Goal: Task Accomplishment & Management: Use online tool/utility

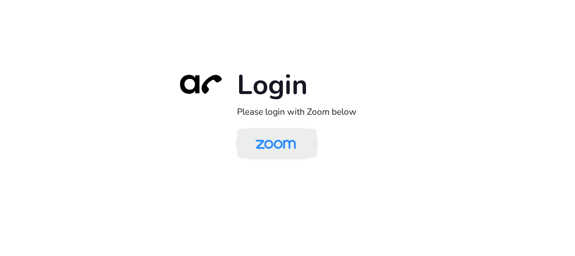
click at [288, 144] on img at bounding box center [276, 143] width 58 height 27
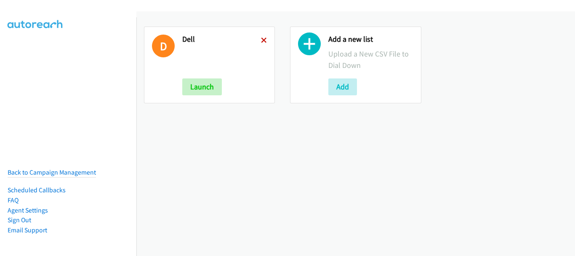
click at [261, 42] on icon at bounding box center [264, 41] width 6 height 6
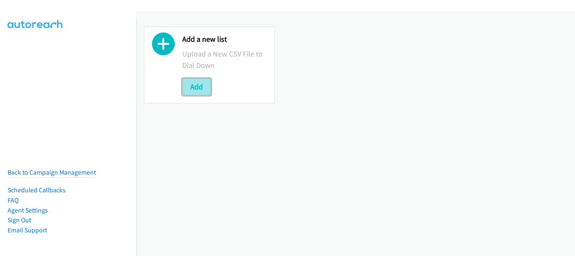
click at [204, 84] on button "Add" at bounding box center [196, 86] width 29 height 17
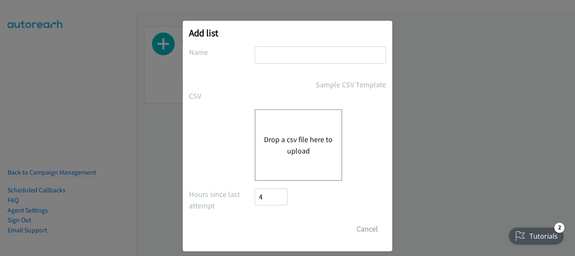
click at [277, 52] on input "text" at bounding box center [320, 54] width 131 height 17
type input "Dell"
click at [288, 141] on button "Drop a csv file here to upload" at bounding box center [298, 145] width 69 height 23
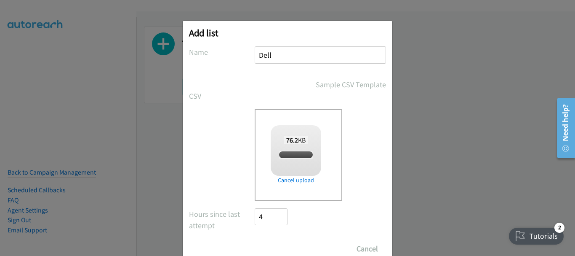
checkbox input "true"
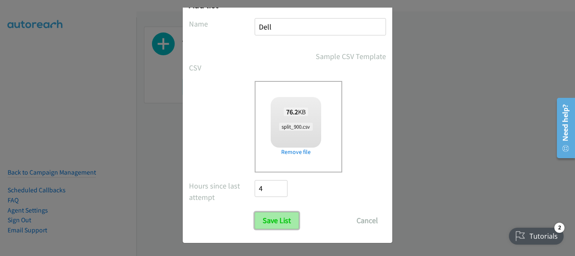
click at [276, 224] on input "Save List" at bounding box center [277, 220] width 44 height 17
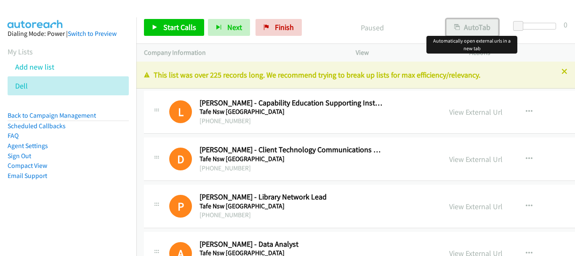
click at [474, 29] on button "AutoTab" at bounding box center [473, 27] width 52 height 17
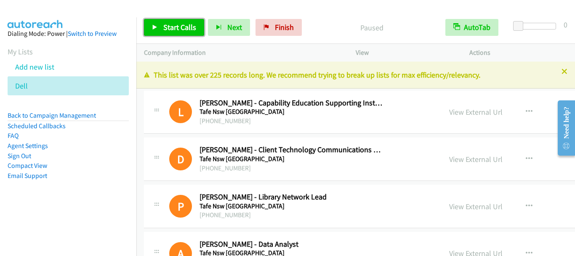
click at [182, 32] on link "Start Calls" at bounding box center [174, 27] width 60 height 17
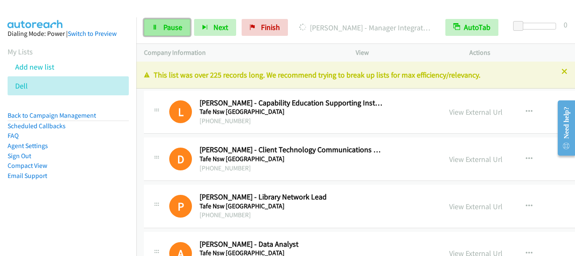
click at [166, 26] on span "Pause" at bounding box center [172, 27] width 19 height 10
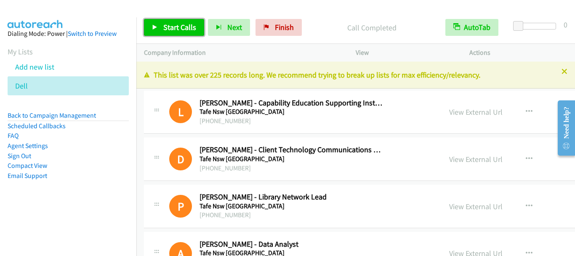
drag, startPoint x: 193, startPoint y: 24, endPoint x: 206, endPoint y: 33, distance: 15.8
click at [193, 25] on span "Start Calls" at bounding box center [179, 27] width 33 height 10
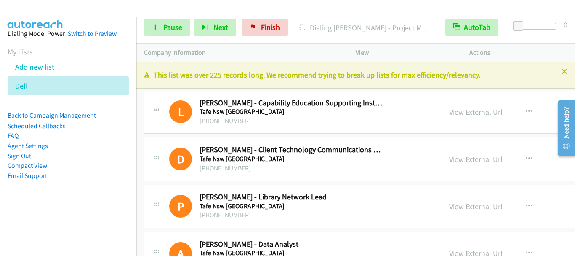
drag, startPoint x: 556, startPoint y: 72, endPoint x: 534, endPoint y: 72, distance: 22.8
click at [562, 72] on icon at bounding box center [565, 72] width 6 height 6
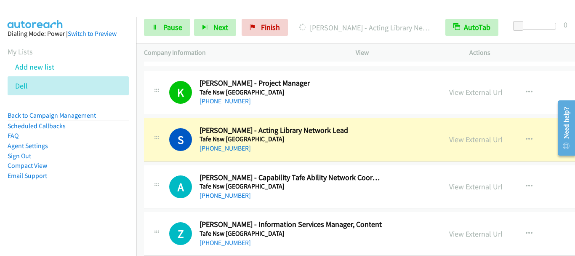
scroll to position [379, 0]
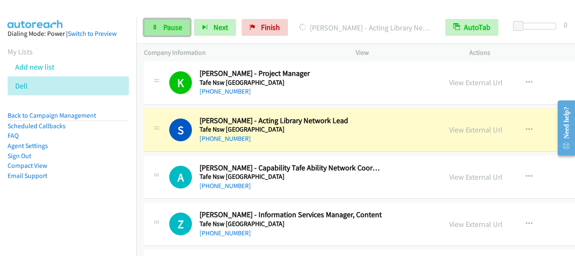
click at [170, 29] on span "Pause" at bounding box center [172, 27] width 19 height 10
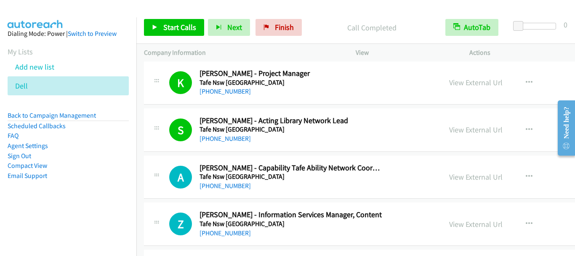
scroll to position [421, 0]
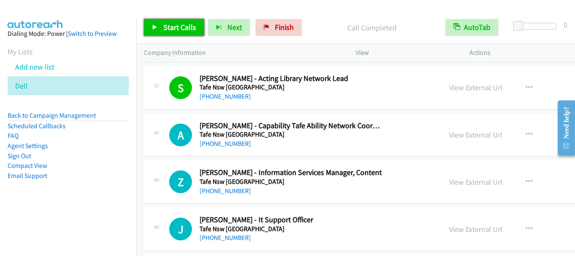
click at [171, 28] on span "Start Calls" at bounding box center [179, 27] width 33 height 10
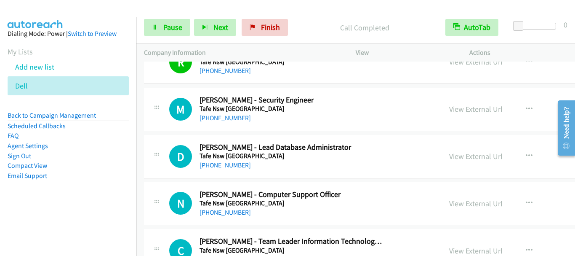
scroll to position [632, 0]
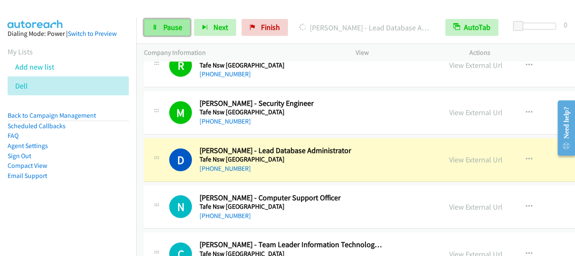
click at [173, 32] on link "Pause" at bounding box center [167, 27] width 46 height 17
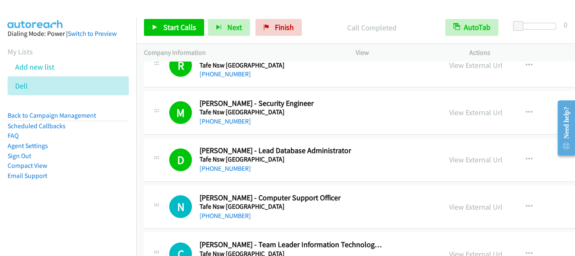
scroll to position [674, 0]
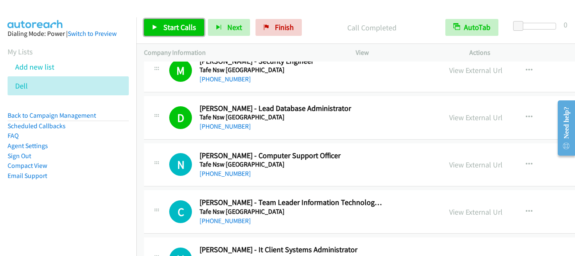
click at [186, 28] on span "Start Calls" at bounding box center [179, 27] width 33 height 10
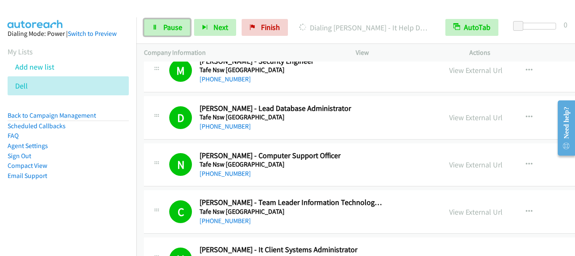
drag, startPoint x: 171, startPoint y: 30, endPoint x: 197, endPoint y: 3, distance: 38.4
click at [171, 29] on span "Pause" at bounding box center [172, 27] width 19 height 10
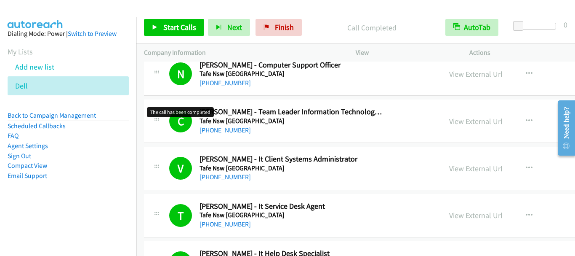
scroll to position [716, 0]
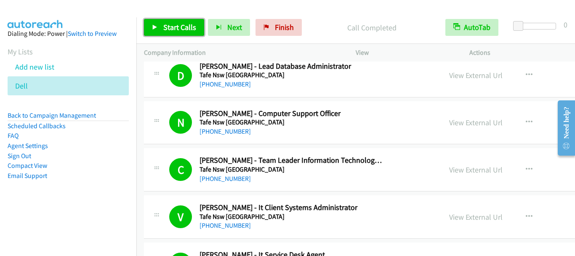
click at [169, 28] on span "Start Calls" at bounding box center [179, 27] width 33 height 10
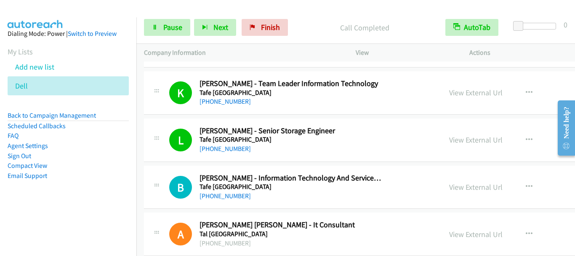
scroll to position [1137, 0]
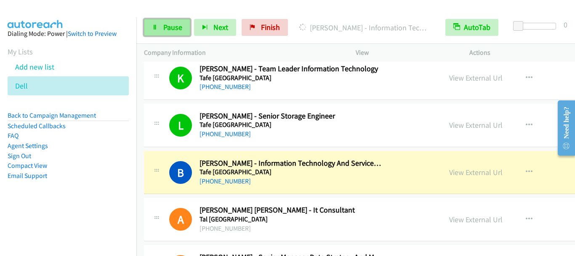
click at [172, 32] on link "Pause" at bounding box center [167, 27] width 46 height 17
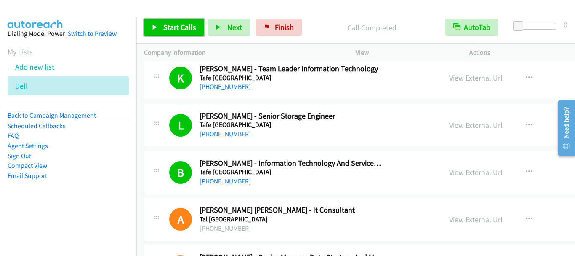
click at [181, 27] on span "Start Calls" at bounding box center [179, 27] width 33 height 10
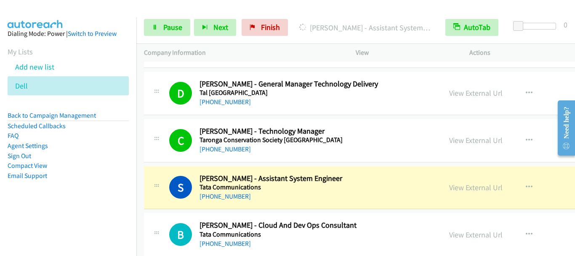
scroll to position [1643, 0]
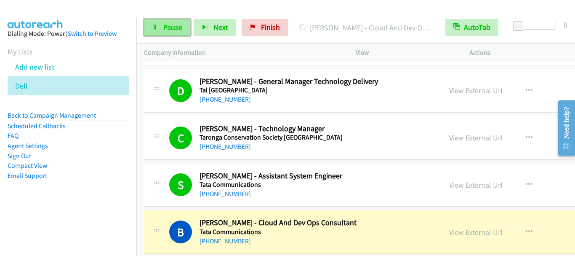
click at [163, 29] on link "Pause" at bounding box center [167, 27] width 46 height 17
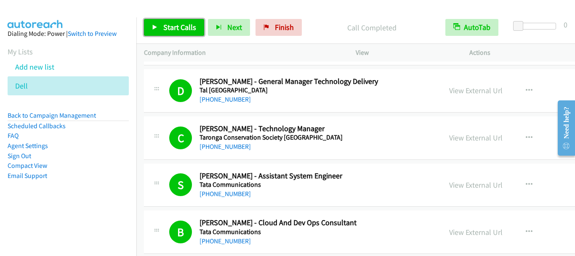
click at [170, 25] on span "Start Calls" at bounding box center [179, 27] width 33 height 10
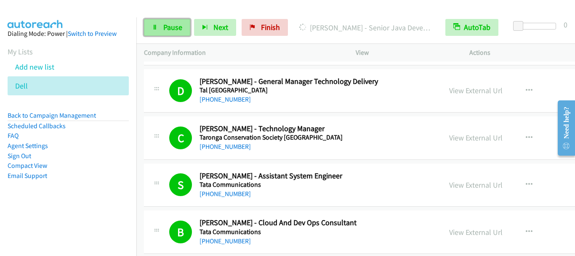
click at [169, 30] on span "Pause" at bounding box center [172, 27] width 19 height 10
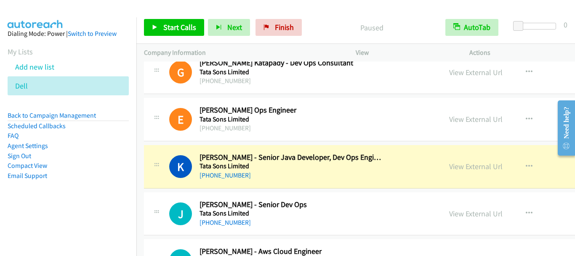
scroll to position [1896, 0]
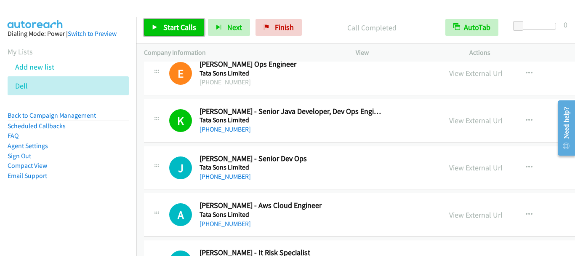
click at [178, 31] on span "Start Calls" at bounding box center [179, 27] width 33 height 10
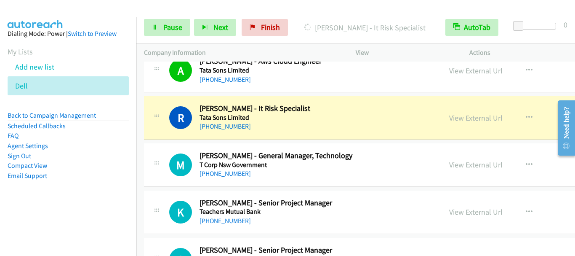
scroll to position [2064, 0]
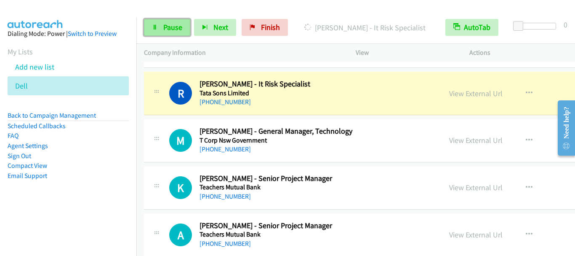
click at [175, 27] on span "Pause" at bounding box center [172, 27] width 19 height 10
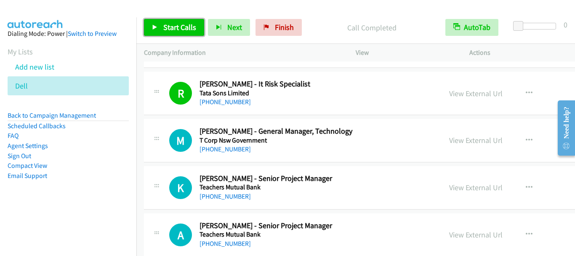
click at [177, 24] on span "Start Calls" at bounding box center [179, 27] width 33 height 10
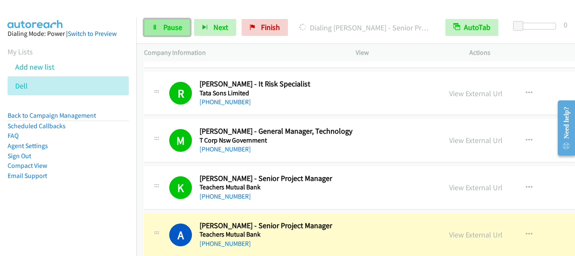
click at [176, 27] on span "Pause" at bounding box center [172, 27] width 19 height 10
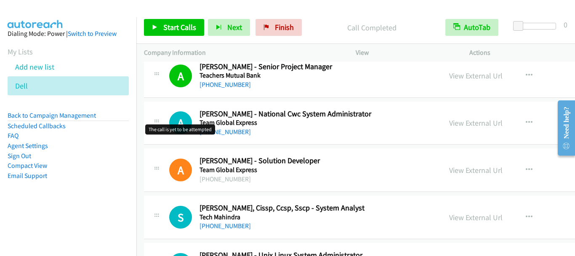
scroll to position [2233, 0]
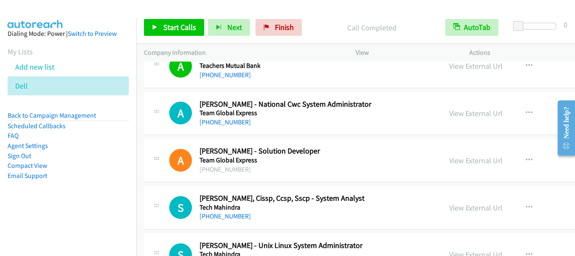
drag, startPoint x: 177, startPoint y: 18, endPoint x: 177, endPoint y: 29, distance: 11.4
click at [177, 20] on div "Start Calls Pause Next Finish Call Completed AutoTab AutoTab 0" at bounding box center [355, 27] width 439 height 32
click at [177, 31] on span "Start Calls" at bounding box center [179, 27] width 33 height 10
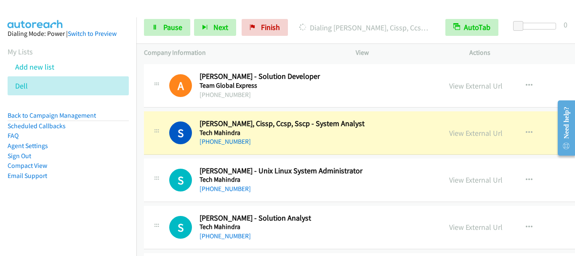
scroll to position [2317, 0]
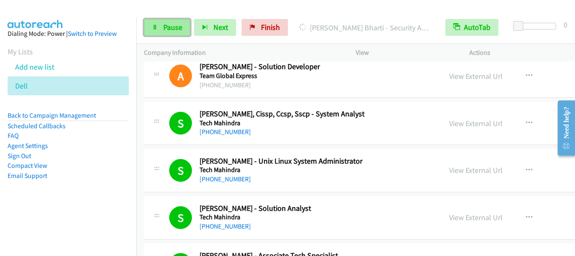
click at [172, 30] on span "Pause" at bounding box center [172, 27] width 19 height 10
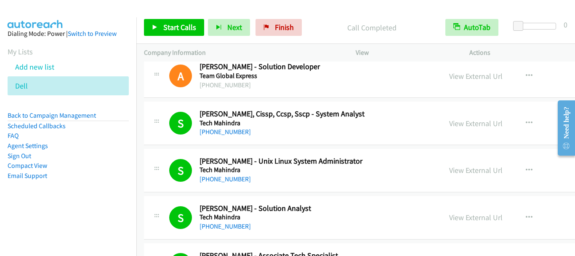
click at [324, 7] on div at bounding box center [284, 16] width 568 height 32
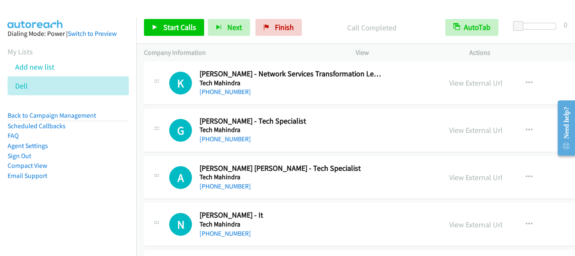
scroll to position [2654, 0]
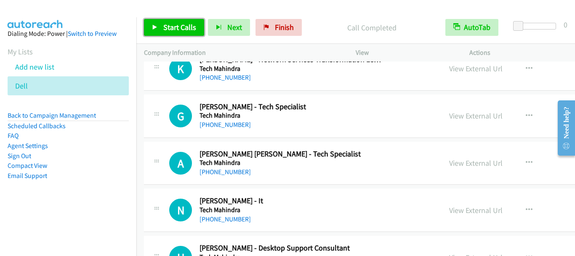
click at [182, 30] on span "Start Calls" at bounding box center [179, 27] width 33 height 10
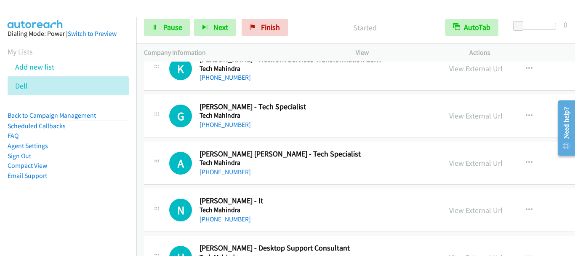
scroll to position [2612, 0]
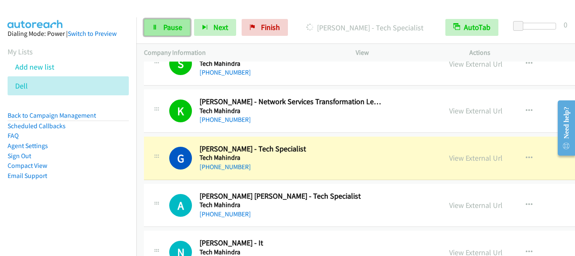
click at [171, 29] on span "Pause" at bounding box center [172, 27] width 19 height 10
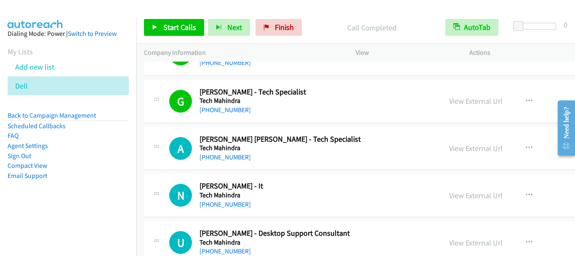
scroll to position [2654, 0]
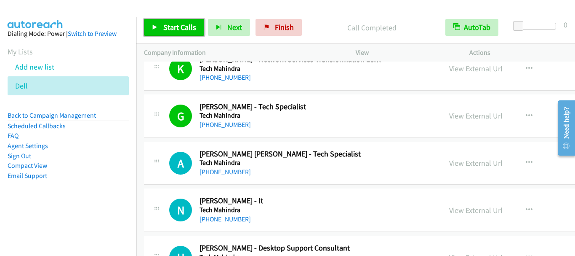
click at [191, 26] on span "Start Calls" at bounding box center [179, 27] width 33 height 10
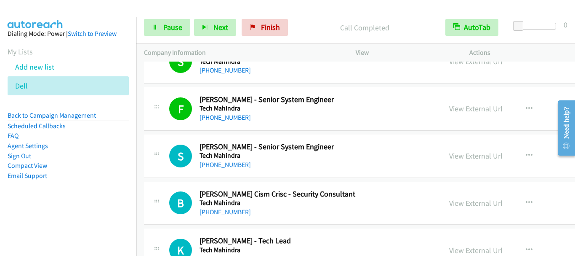
scroll to position [2949, 0]
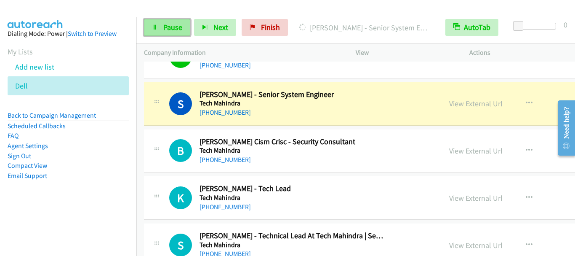
click at [168, 25] on span "Pause" at bounding box center [172, 27] width 19 height 10
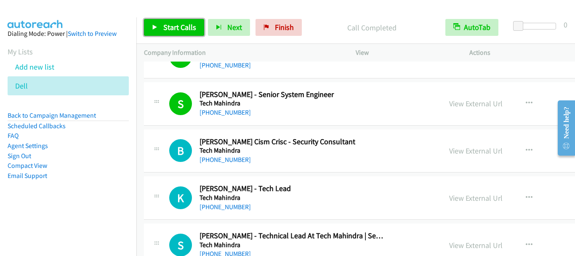
click at [181, 26] on span "Start Calls" at bounding box center [179, 27] width 33 height 10
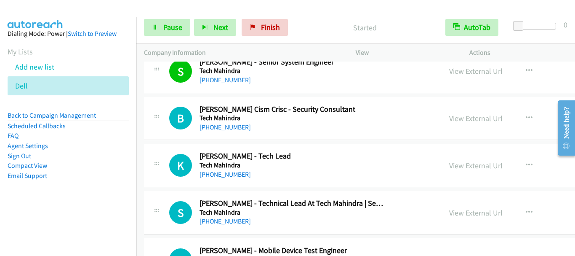
scroll to position [2991, 0]
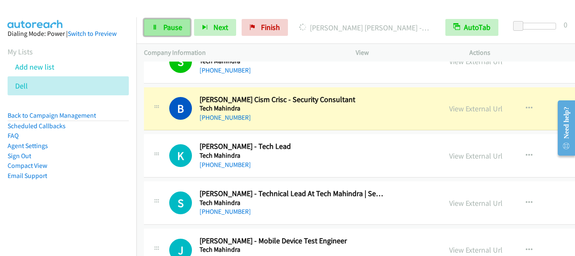
click at [171, 32] on span "Pause" at bounding box center [172, 27] width 19 height 10
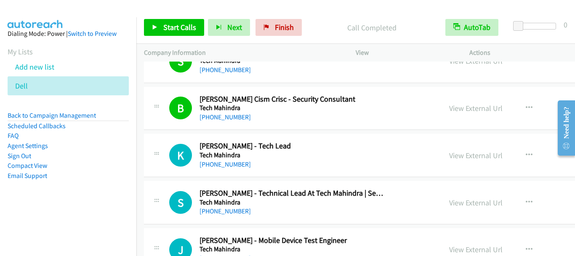
scroll to position [3033, 0]
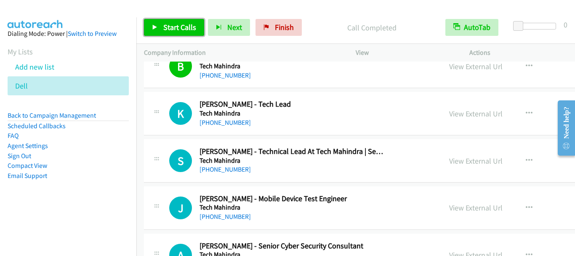
click at [175, 29] on span "Start Calls" at bounding box center [179, 27] width 33 height 10
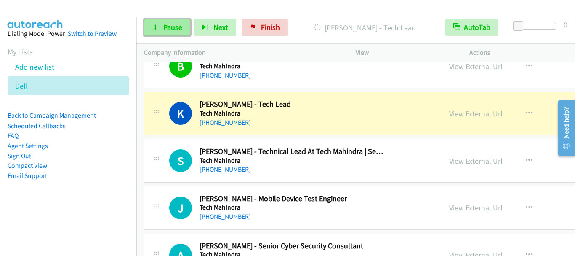
click at [172, 29] on span "Pause" at bounding box center [172, 27] width 19 height 10
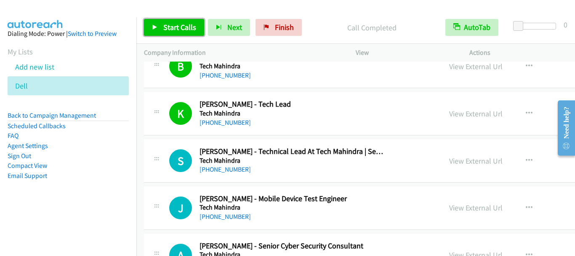
click at [173, 27] on span "Start Calls" at bounding box center [179, 27] width 33 height 10
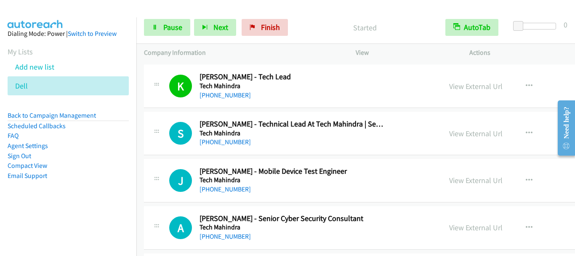
scroll to position [3075, 0]
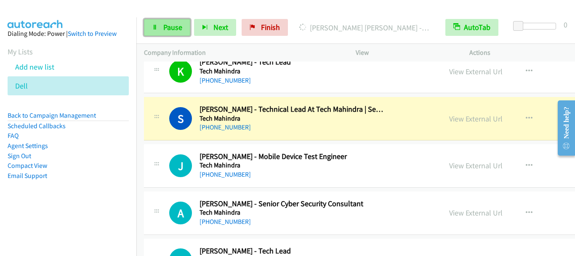
click at [165, 27] on span "Pause" at bounding box center [172, 27] width 19 height 10
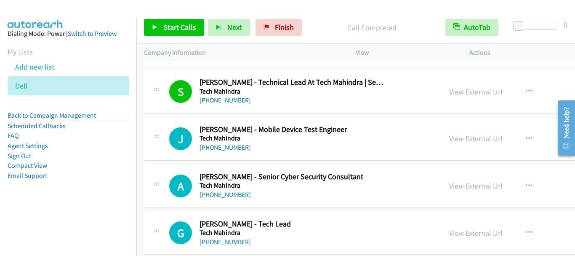
scroll to position [3117, 0]
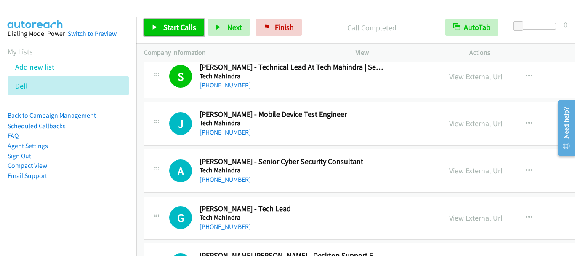
click at [160, 28] on link "Start Calls" at bounding box center [174, 27] width 60 height 17
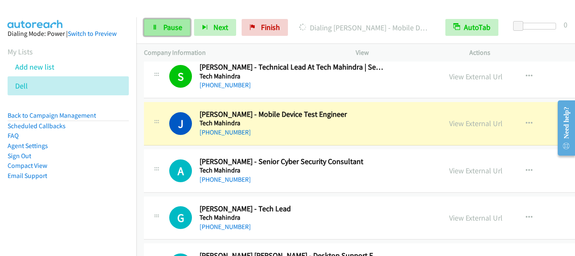
click at [166, 29] on span "Pause" at bounding box center [172, 27] width 19 height 10
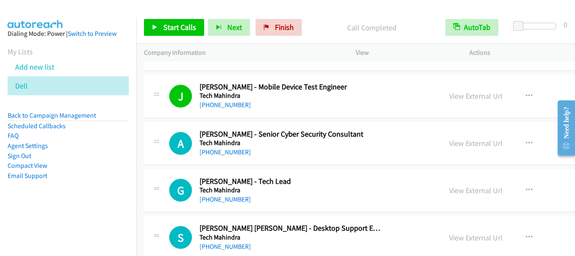
scroll to position [3159, 0]
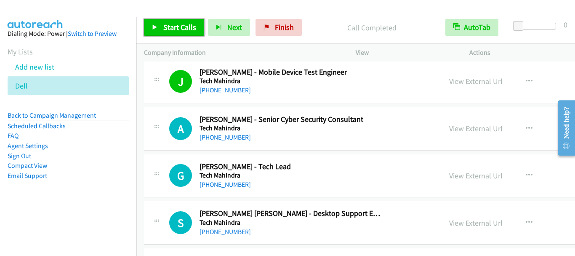
click at [165, 28] on span "Start Calls" at bounding box center [179, 27] width 33 height 10
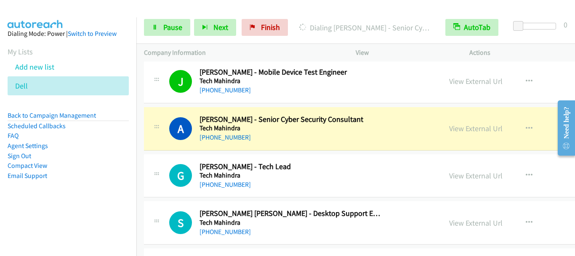
scroll to position [3202, 0]
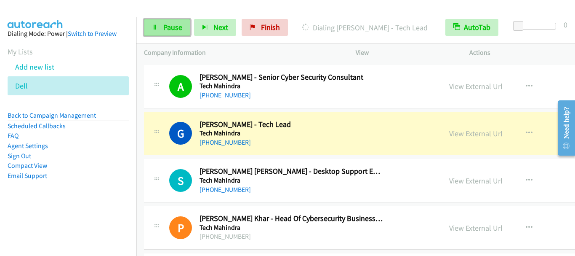
click at [164, 29] on span "Pause" at bounding box center [172, 27] width 19 height 10
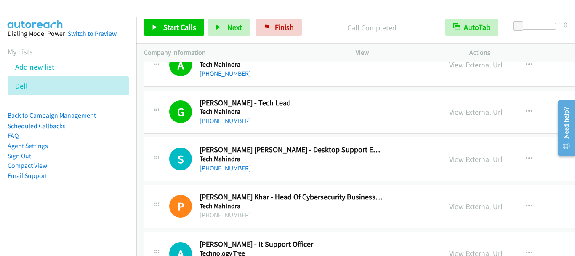
scroll to position [3244, 0]
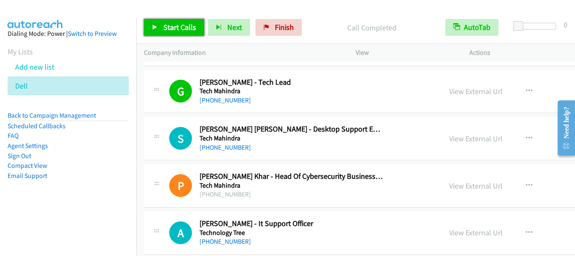
click at [183, 27] on span "Start Calls" at bounding box center [179, 27] width 33 height 10
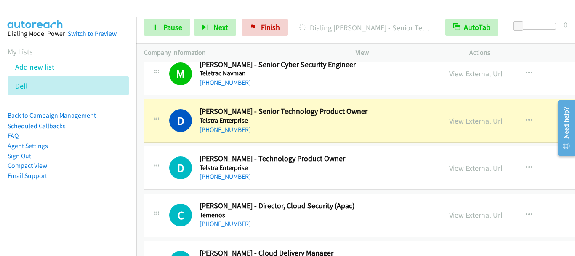
scroll to position [3539, 0]
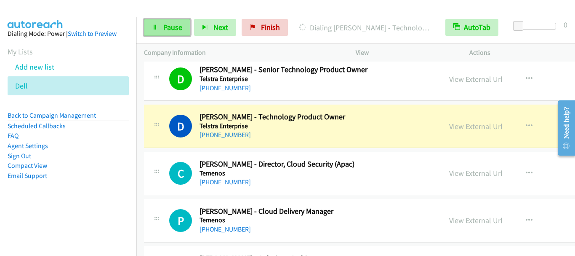
click at [166, 29] on span "Pause" at bounding box center [172, 27] width 19 height 10
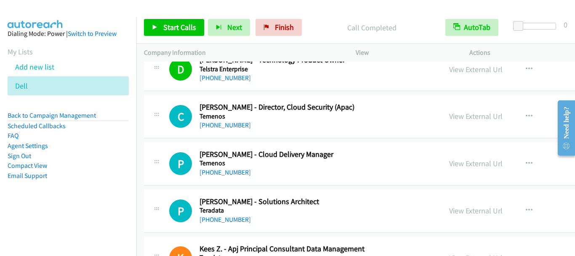
scroll to position [3581, 0]
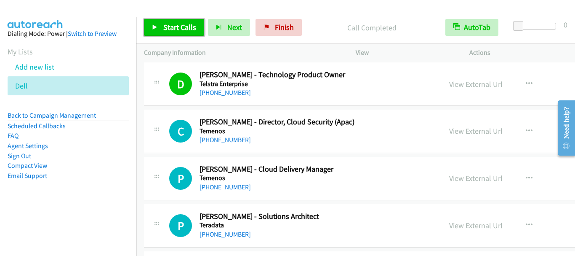
click at [175, 26] on span "Start Calls" at bounding box center [179, 27] width 33 height 10
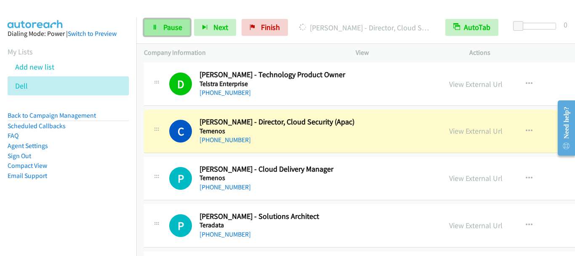
click at [174, 28] on span "Pause" at bounding box center [172, 27] width 19 height 10
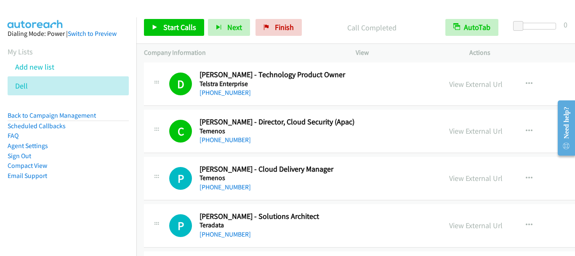
scroll to position [3623, 0]
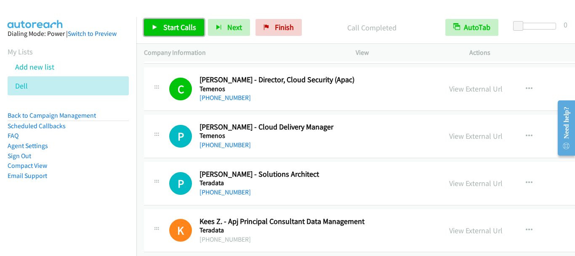
click at [174, 27] on span "Start Calls" at bounding box center [179, 27] width 33 height 10
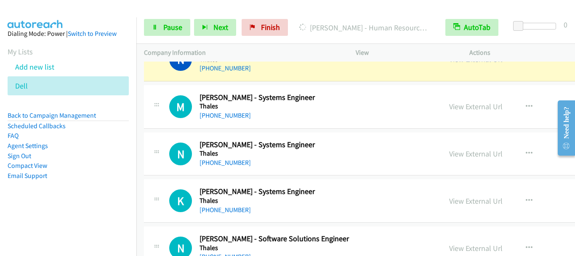
scroll to position [4128, 0]
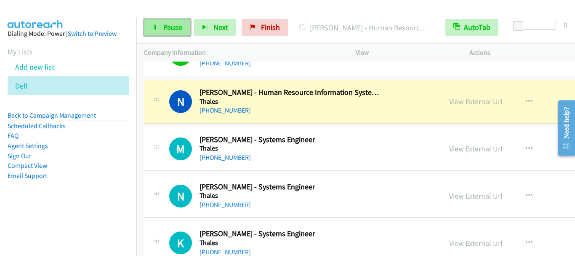
click at [168, 29] on span "Pause" at bounding box center [172, 27] width 19 height 10
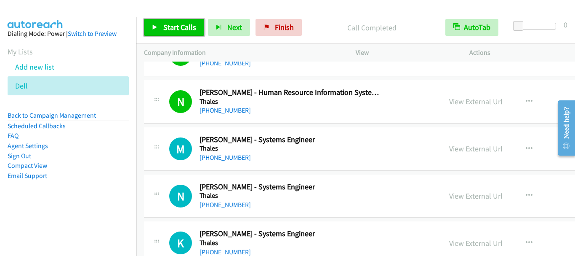
click at [187, 33] on link "Start Calls" at bounding box center [174, 27] width 60 height 17
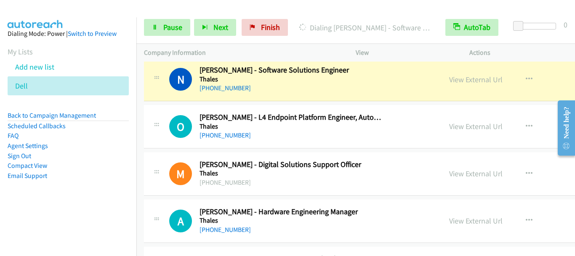
scroll to position [4297, 0]
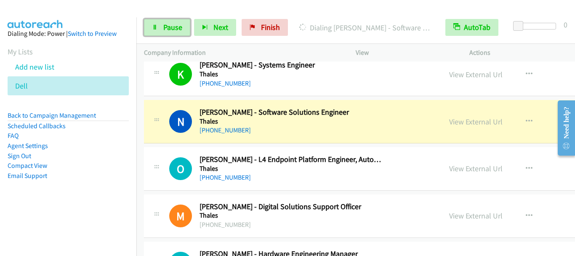
drag, startPoint x: 172, startPoint y: 27, endPoint x: 196, endPoint y: 0, distance: 36.4
click at [172, 27] on span "Pause" at bounding box center [172, 27] width 19 height 10
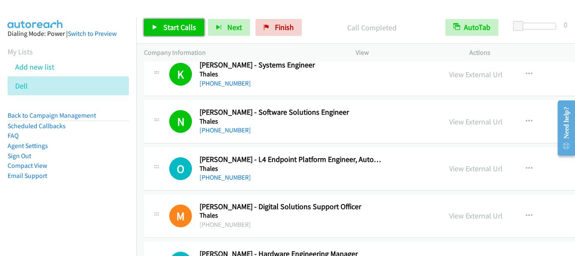
click at [190, 27] on span "Start Calls" at bounding box center [179, 27] width 33 height 10
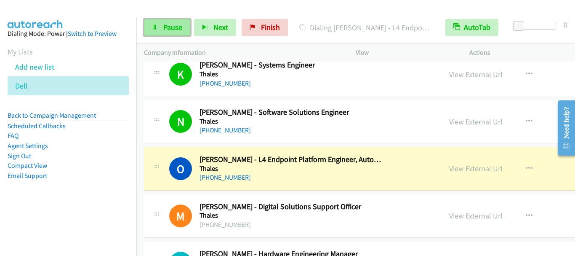
click at [168, 28] on span "Pause" at bounding box center [172, 27] width 19 height 10
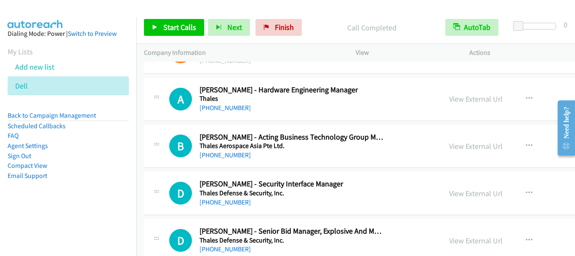
scroll to position [4465, 0]
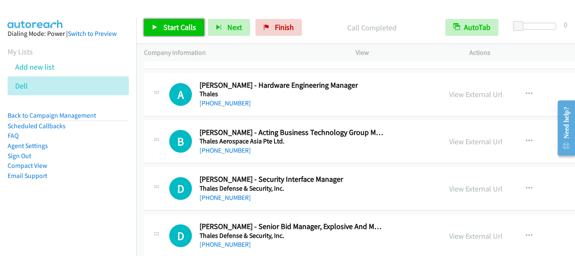
click at [174, 32] on span "Start Calls" at bounding box center [179, 27] width 33 height 10
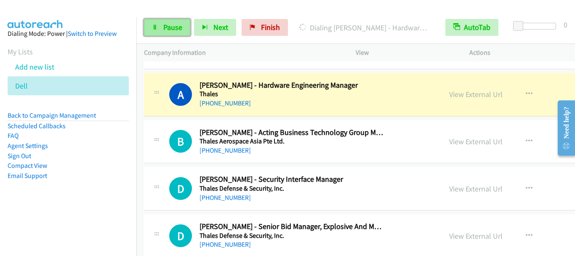
click at [179, 33] on link "Pause" at bounding box center [167, 27] width 46 height 17
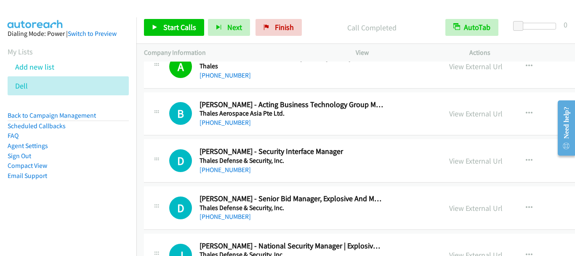
scroll to position [4507, 0]
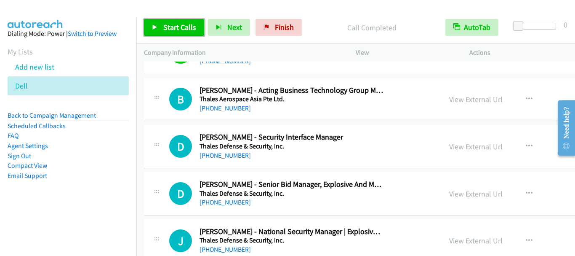
drag, startPoint x: 170, startPoint y: 26, endPoint x: 240, endPoint y: 64, distance: 79.7
click at [170, 27] on span "Start Calls" at bounding box center [179, 27] width 33 height 10
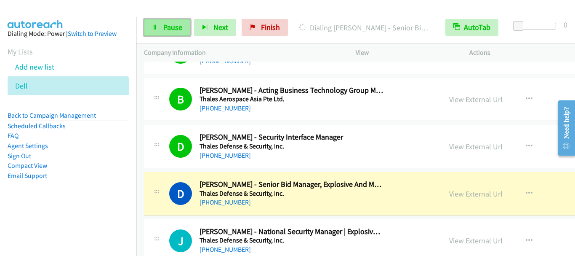
click at [176, 30] on span "Pause" at bounding box center [172, 27] width 19 height 10
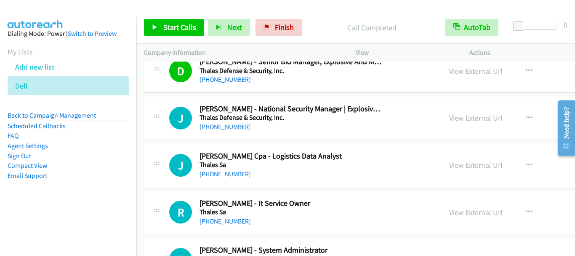
scroll to position [4634, 0]
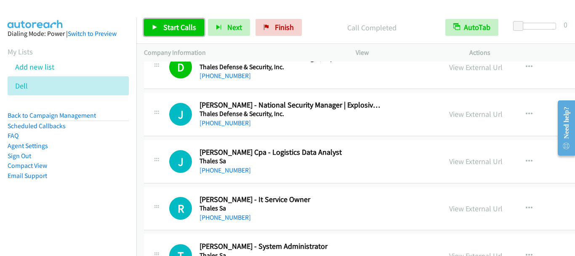
click at [172, 27] on span "Start Calls" at bounding box center [179, 27] width 33 height 10
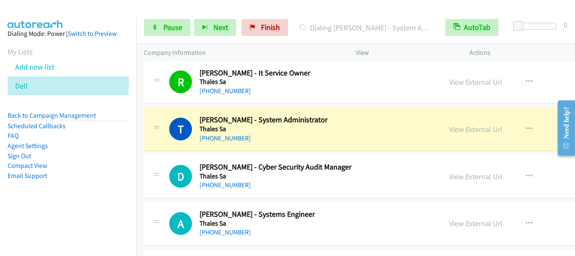
scroll to position [4802, 0]
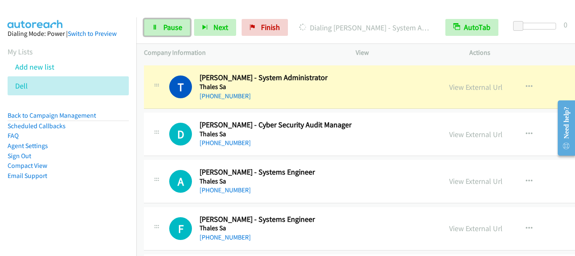
drag, startPoint x: 177, startPoint y: 28, endPoint x: 195, endPoint y: 7, distance: 28.1
click at [177, 27] on span "Pause" at bounding box center [172, 27] width 19 height 10
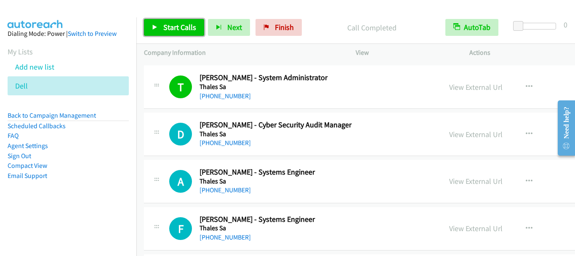
click at [169, 27] on span "Start Calls" at bounding box center [179, 27] width 33 height 10
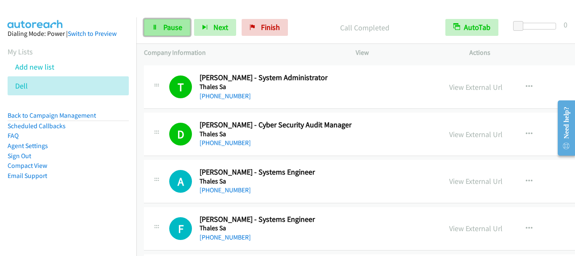
click at [169, 35] on link "Pause" at bounding box center [167, 27] width 46 height 17
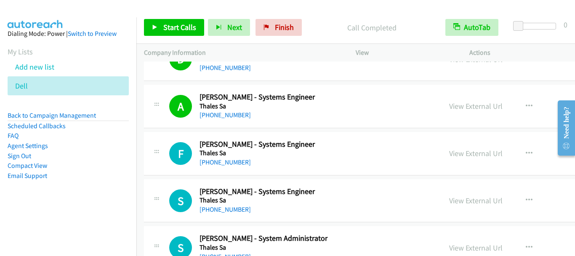
scroll to position [4887, 0]
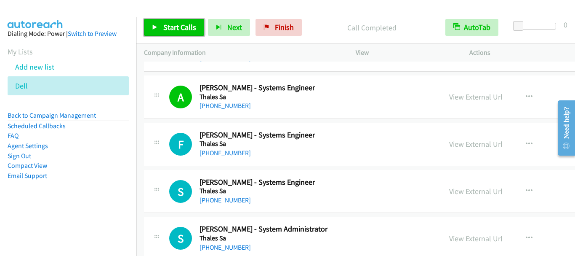
click at [180, 32] on link "Start Calls" at bounding box center [174, 27] width 60 height 17
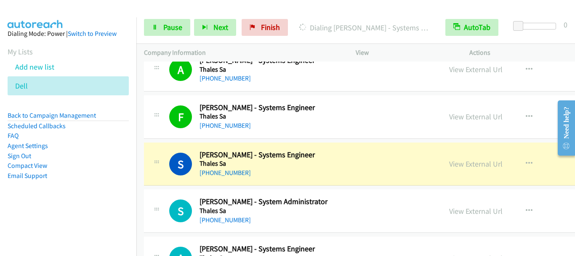
scroll to position [4971, 0]
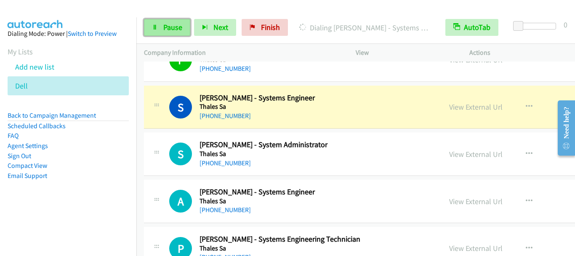
click at [157, 25] on icon at bounding box center [155, 28] width 6 height 6
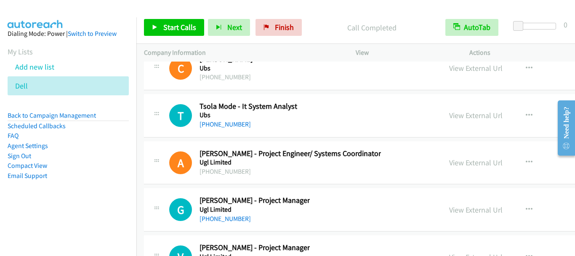
scroll to position [11019, 0]
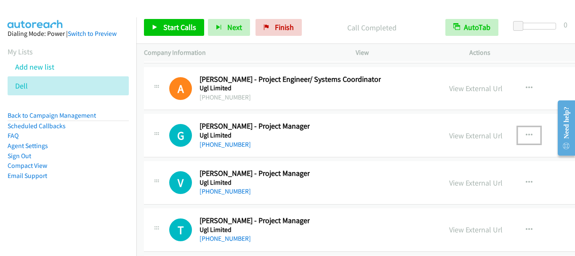
click at [526, 134] on icon "button" at bounding box center [529, 135] width 7 height 7
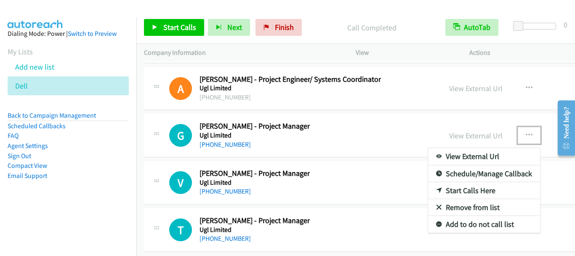
click at [428, 191] on link "Start Calls Here" at bounding box center [484, 190] width 112 height 17
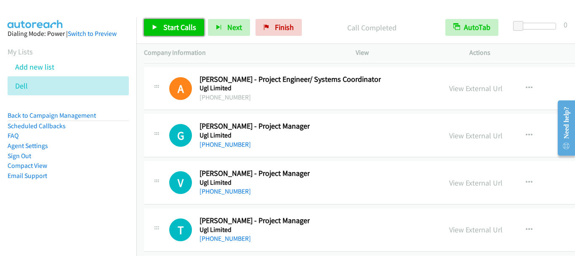
click at [173, 28] on span "Start Calls" at bounding box center [179, 27] width 33 height 10
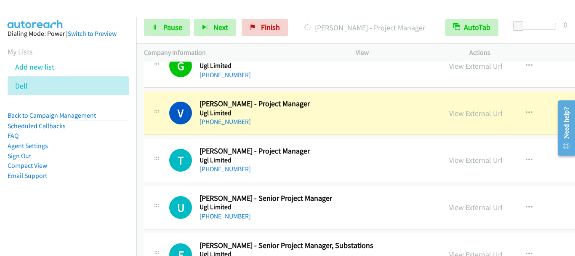
scroll to position [11103, 0]
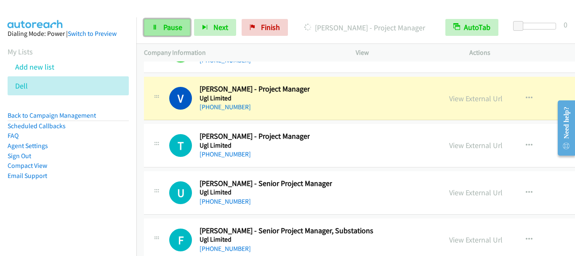
click at [165, 31] on span "Pause" at bounding box center [172, 27] width 19 height 10
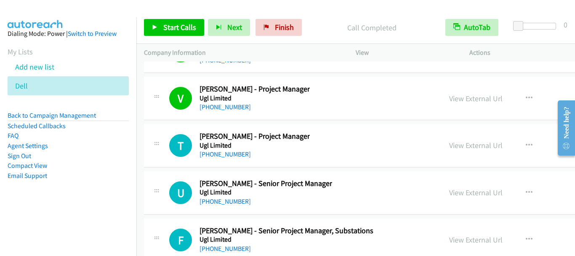
scroll to position [11145, 0]
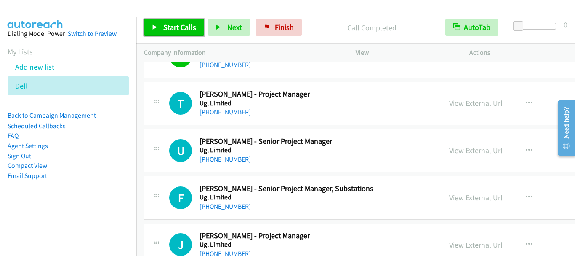
click at [176, 24] on span "Start Calls" at bounding box center [179, 27] width 33 height 10
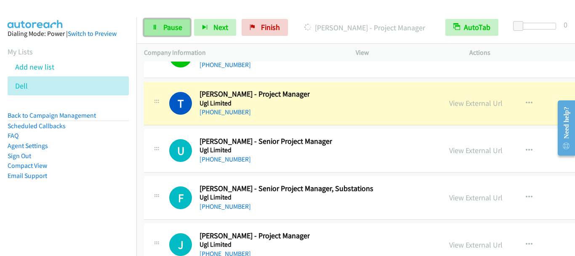
click at [170, 31] on span "Pause" at bounding box center [172, 27] width 19 height 10
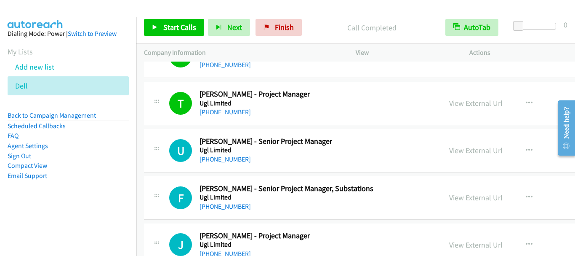
scroll to position [11187, 0]
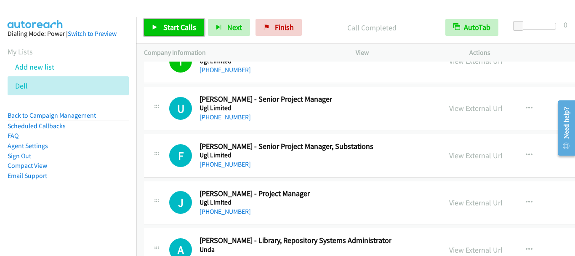
click at [182, 28] on span "Start Calls" at bounding box center [179, 27] width 33 height 10
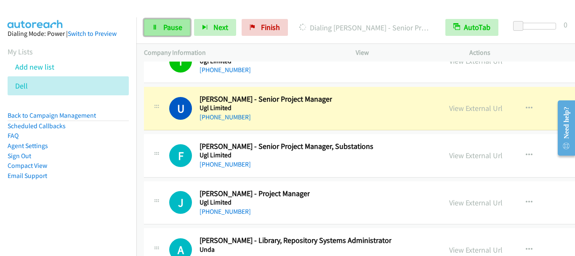
click at [176, 29] on span "Pause" at bounding box center [172, 27] width 19 height 10
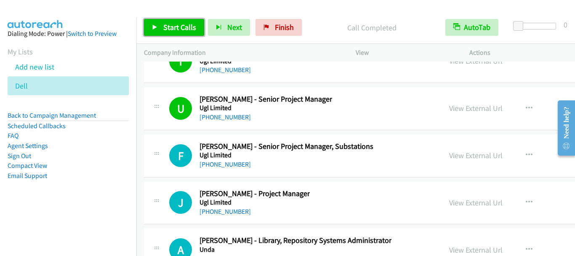
click at [177, 27] on span "Start Calls" at bounding box center [179, 27] width 33 height 10
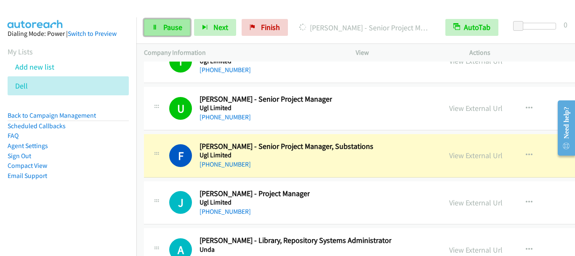
click at [160, 26] on link "Pause" at bounding box center [167, 27] width 46 height 17
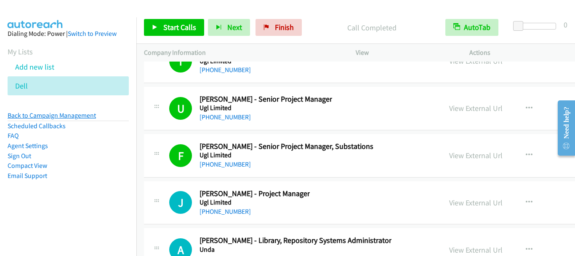
click at [68, 114] on link "Back to Campaign Management" at bounding box center [52, 115] width 88 height 8
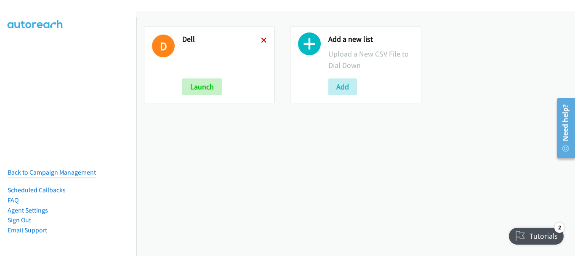
click at [262, 41] on icon at bounding box center [264, 41] width 6 height 6
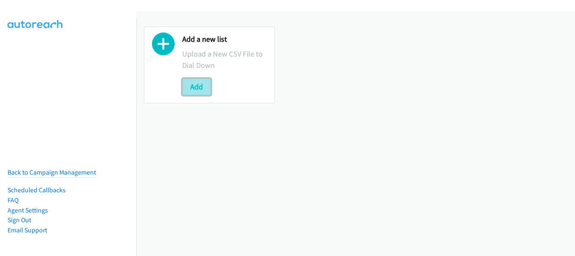
click at [207, 86] on button "Add" at bounding box center [196, 86] width 29 height 17
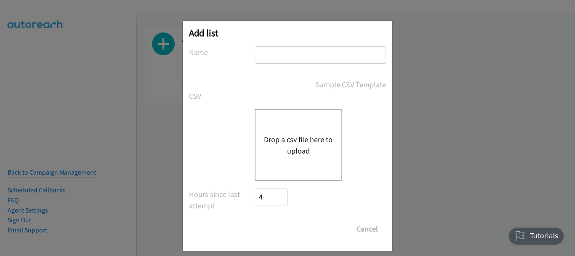
click at [306, 54] on input "text" at bounding box center [320, 54] width 131 height 17
type input "Dell"
click at [293, 160] on div "Drop a csv file here to upload" at bounding box center [299, 145] width 88 height 72
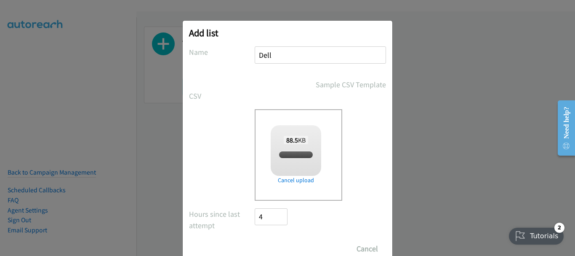
checkbox input "true"
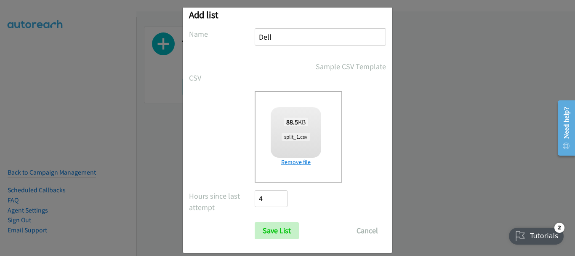
scroll to position [28, 0]
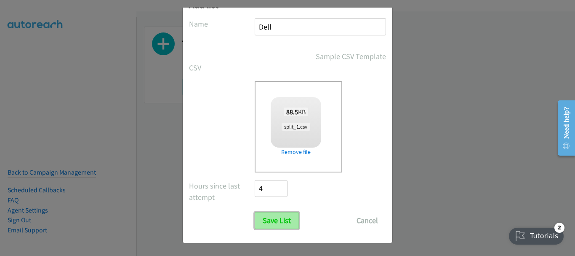
click at [274, 225] on input "Save List" at bounding box center [277, 220] width 44 height 17
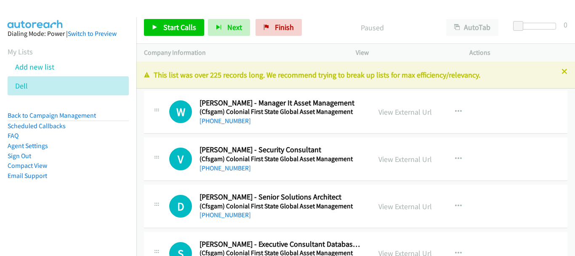
click at [368, 0] on div "Start Calls Pause Next Finish Paused AutoTab AutoTab 0 Company Information Info…" at bounding box center [287, 0] width 575 height 0
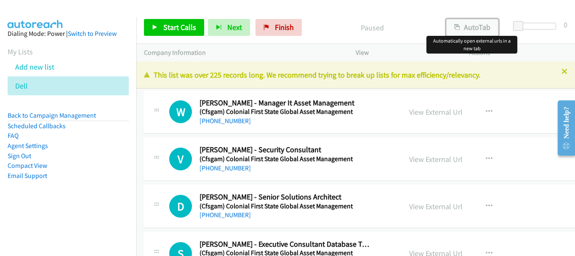
click at [469, 29] on button "AutoTab" at bounding box center [473, 27] width 52 height 17
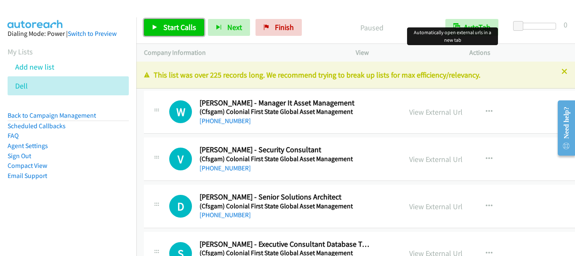
click at [174, 21] on link "Start Calls" at bounding box center [174, 27] width 60 height 17
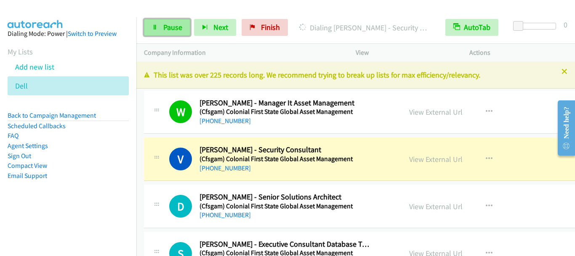
click at [175, 29] on span "Pause" at bounding box center [172, 27] width 19 height 10
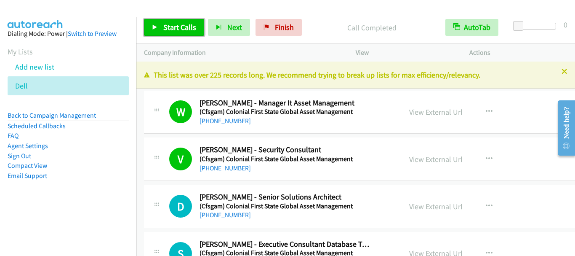
click at [171, 26] on span "Start Calls" at bounding box center [179, 27] width 33 height 10
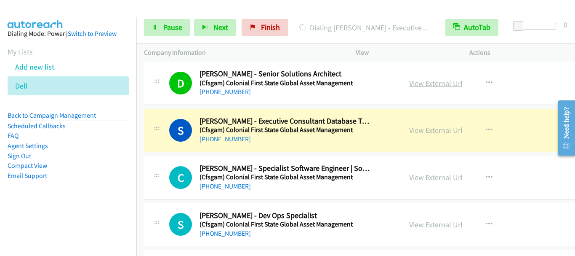
scroll to position [126, 0]
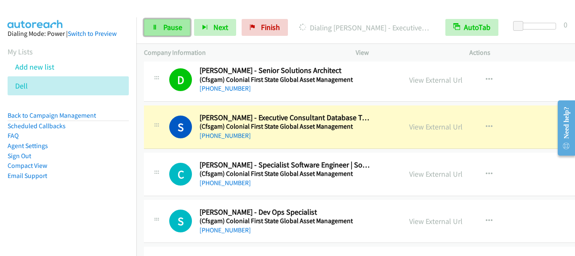
click at [171, 27] on span "Pause" at bounding box center [172, 27] width 19 height 10
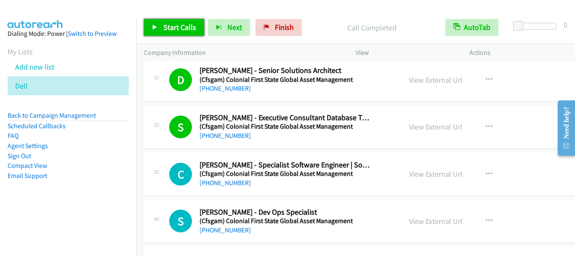
click at [179, 23] on span "Start Calls" at bounding box center [179, 27] width 33 height 10
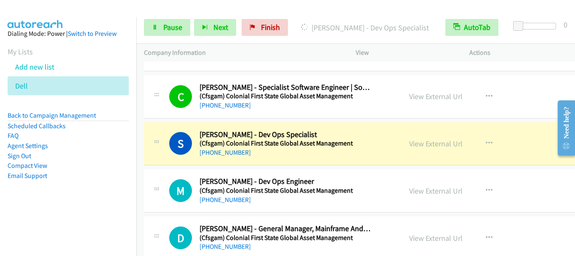
scroll to position [211, 0]
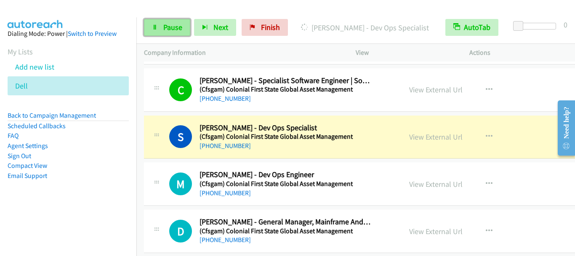
click at [178, 26] on span "Pause" at bounding box center [172, 27] width 19 height 10
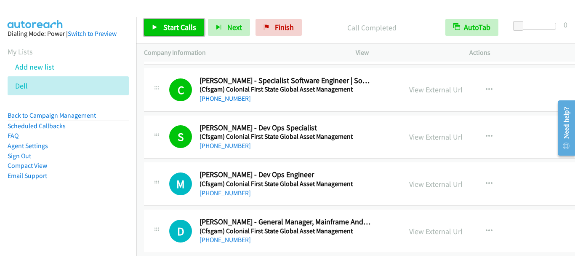
click at [183, 30] on span "Start Calls" at bounding box center [179, 27] width 33 height 10
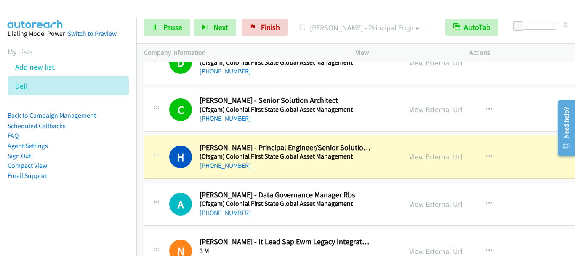
scroll to position [421, 0]
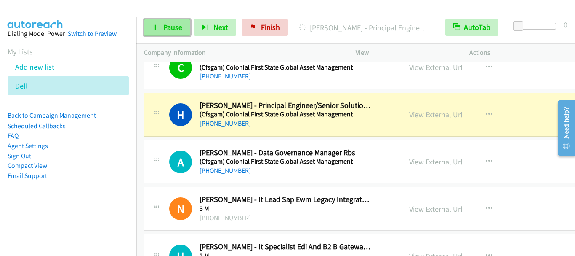
click at [167, 21] on link "Pause" at bounding box center [167, 27] width 46 height 17
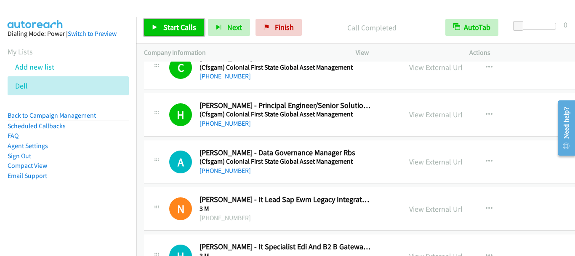
click at [165, 29] on span "Start Calls" at bounding box center [179, 27] width 33 height 10
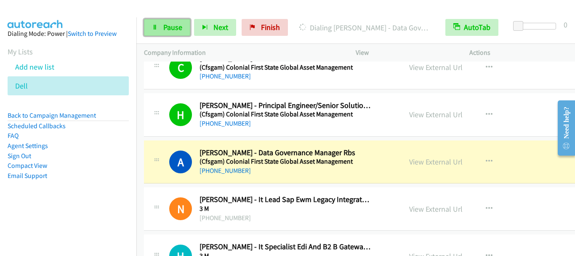
click at [185, 27] on link "Pause" at bounding box center [167, 27] width 46 height 17
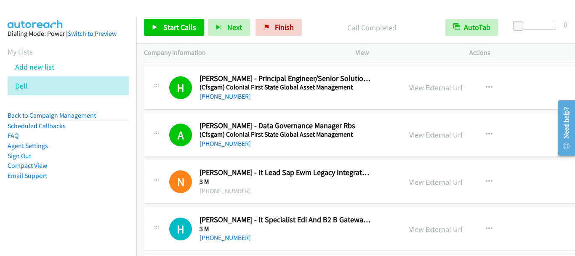
scroll to position [463, 0]
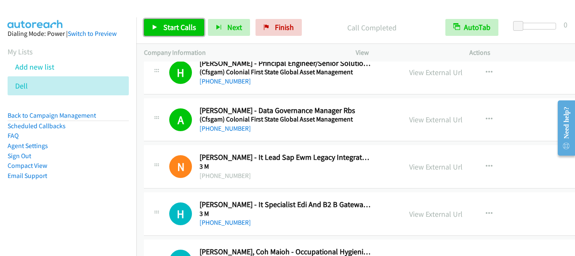
click at [165, 28] on span "Start Calls" at bounding box center [179, 27] width 33 height 10
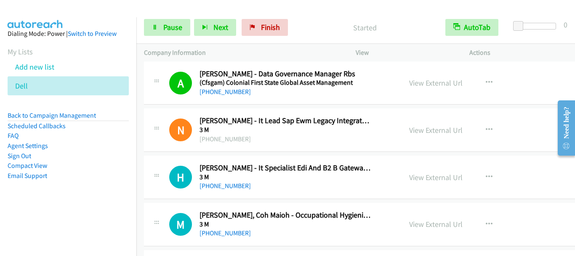
scroll to position [548, 0]
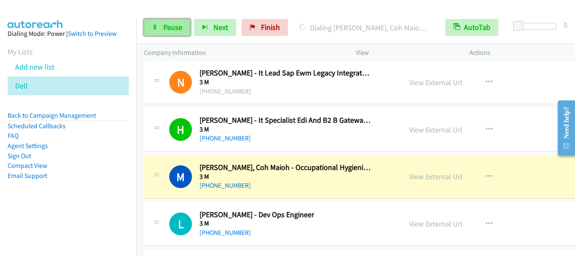
click at [174, 32] on link "Pause" at bounding box center [167, 27] width 46 height 17
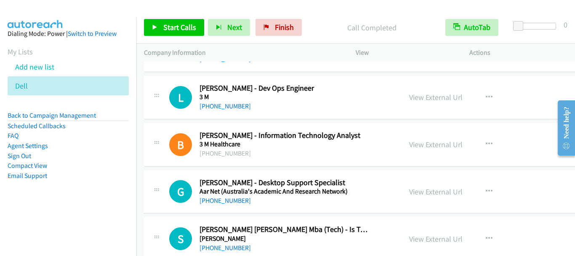
scroll to position [632, 0]
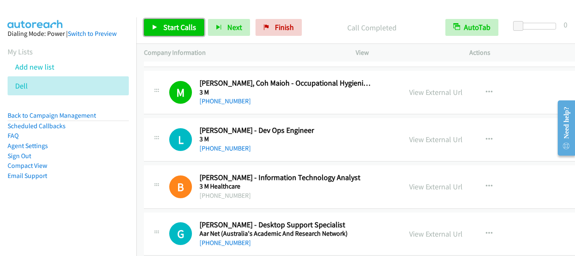
click at [180, 32] on link "Start Calls" at bounding box center [174, 27] width 60 height 17
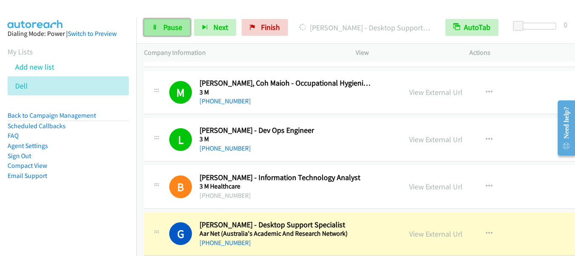
click at [173, 27] on span "Pause" at bounding box center [172, 27] width 19 height 10
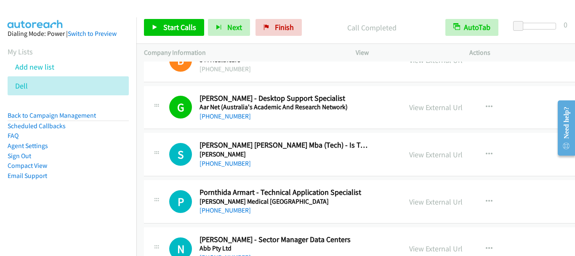
scroll to position [800, 0]
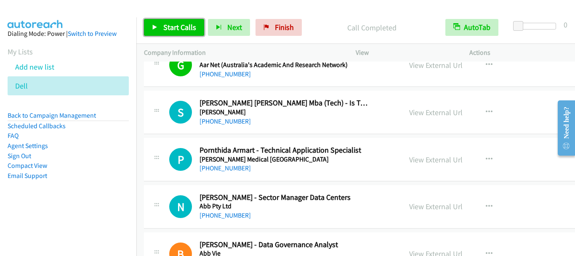
click at [190, 30] on span "Start Calls" at bounding box center [179, 27] width 33 height 10
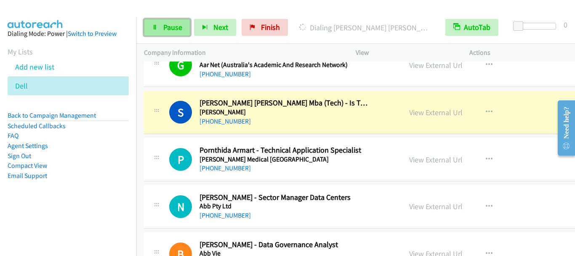
click at [168, 31] on span "Pause" at bounding box center [172, 27] width 19 height 10
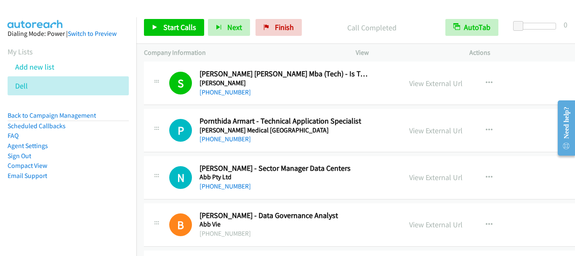
scroll to position [843, 0]
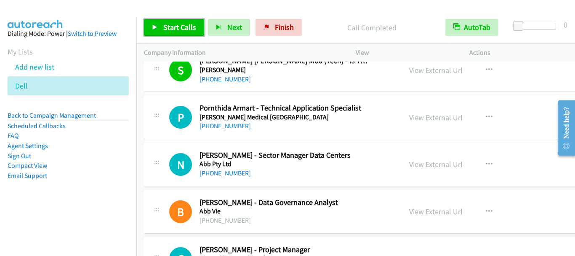
click at [178, 29] on span "Start Calls" at bounding box center [179, 27] width 33 height 10
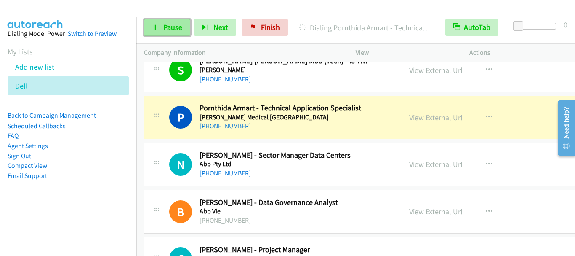
click at [180, 28] on span "Pause" at bounding box center [172, 27] width 19 height 10
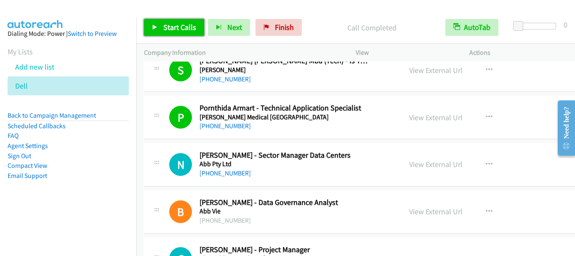
click at [181, 26] on span "Start Calls" at bounding box center [179, 27] width 33 height 10
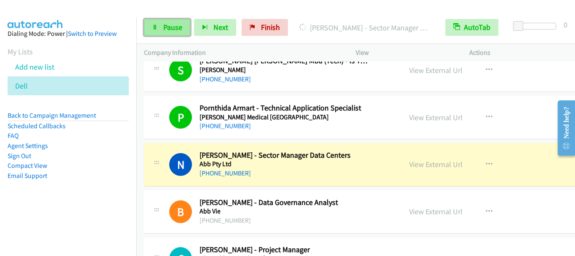
click at [166, 32] on span "Pause" at bounding box center [172, 27] width 19 height 10
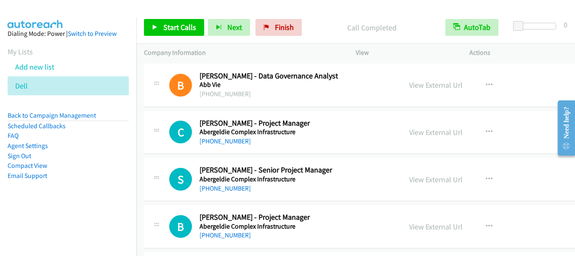
scroll to position [1011, 0]
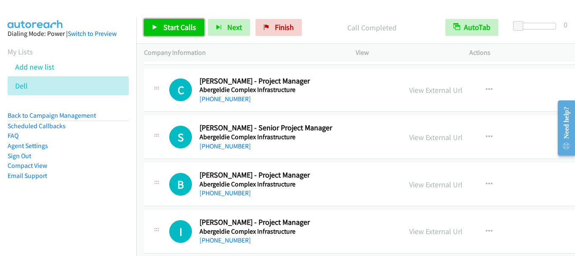
click at [174, 25] on span "Start Calls" at bounding box center [179, 27] width 33 height 10
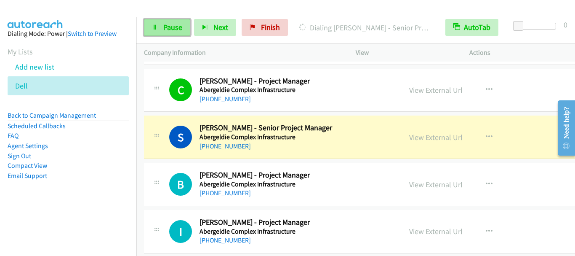
click at [174, 30] on span "Pause" at bounding box center [172, 27] width 19 height 10
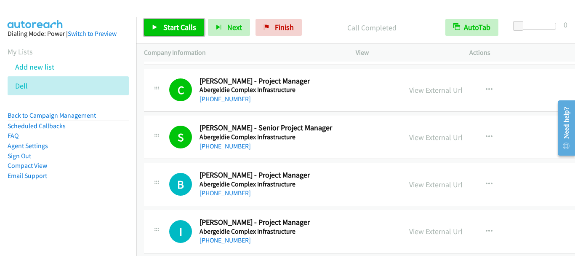
click at [176, 25] on span "Start Calls" at bounding box center [179, 27] width 33 height 10
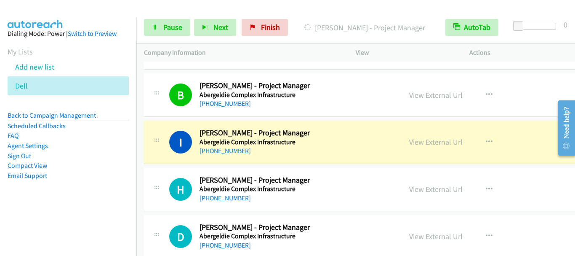
scroll to position [1053, 0]
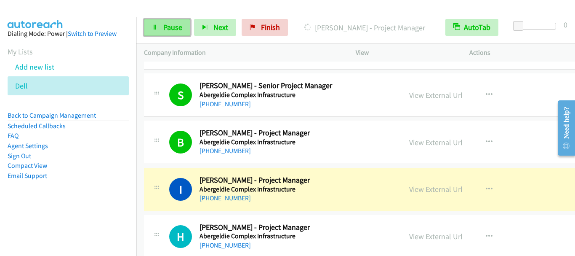
click at [179, 34] on link "Pause" at bounding box center [167, 27] width 46 height 17
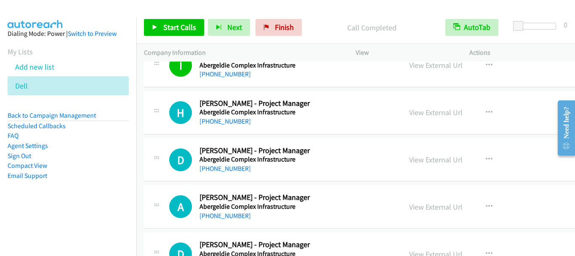
scroll to position [1180, 0]
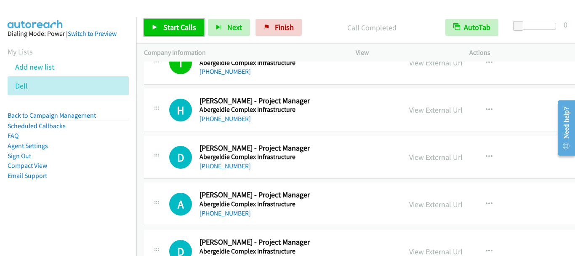
click at [173, 30] on span "Start Calls" at bounding box center [179, 27] width 33 height 10
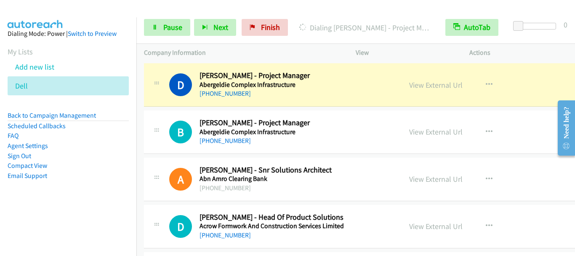
scroll to position [1348, 0]
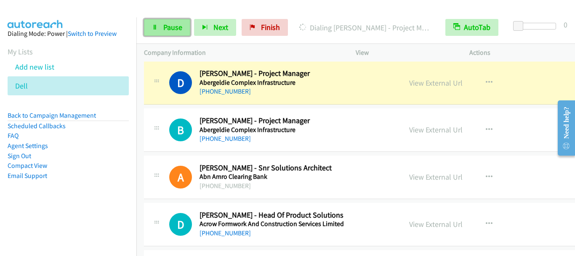
click at [175, 28] on span "Pause" at bounding box center [172, 27] width 19 height 10
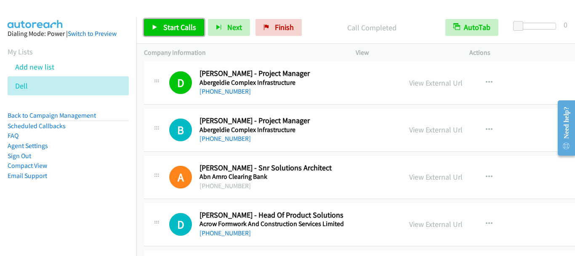
click at [193, 31] on span "Start Calls" at bounding box center [179, 27] width 33 height 10
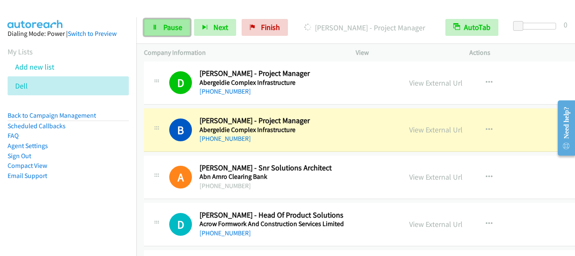
click at [170, 25] on span "Pause" at bounding box center [172, 27] width 19 height 10
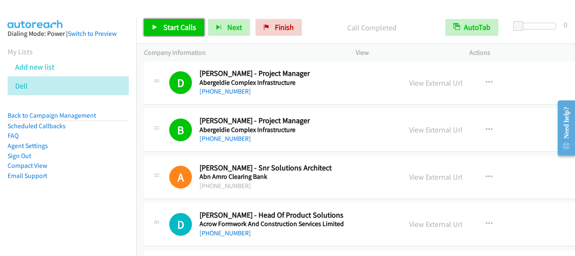
click at [176, 27] on span "Start Calls" at bounding box center [179, 27] width 33 height 10
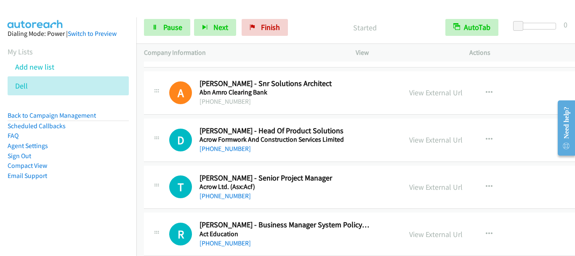
scroll to position [1474, 0]
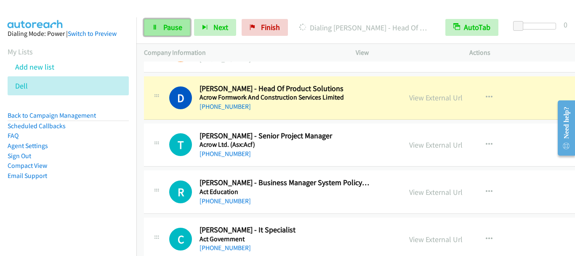
click at [171, 32] on span "Pause" at bounding box center [172, 27] width 19 height 10
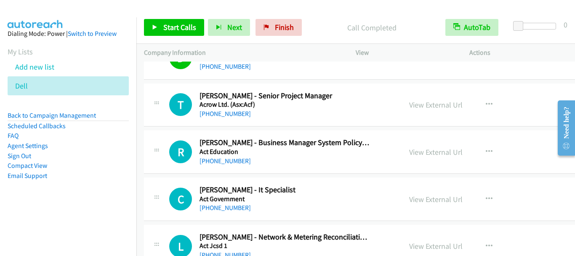
scroll to position [1517, 0]
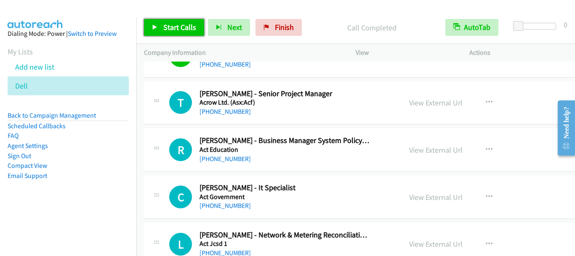
click at [169, 25] on span "Start Calls" at bounding box center [179, 27] width 33 height 10
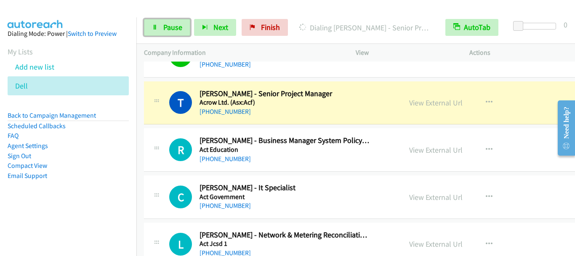
drag, startPoint x: 180, startPoint y: 31, endPoint x: 283, endPoint y: 45, distance: 104.1
click at [179, 31] on span "Pause" at bounding box center [172, 27] width 19 height 10
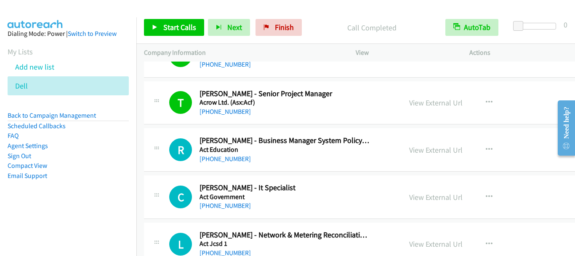
scroll to position [1559, 0]
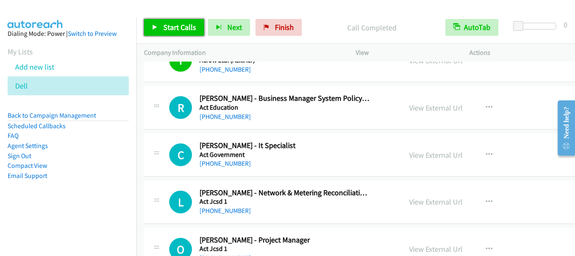
click at [174, 28] on span "Start Calls" at bounding box center [179, 27] width 33 height 10
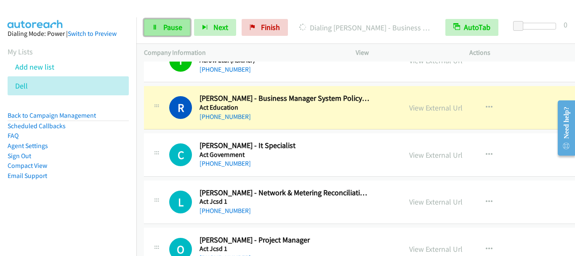
click at [173, 28] on span "Pause" at bounding box center [172, 27] width 19 height 10
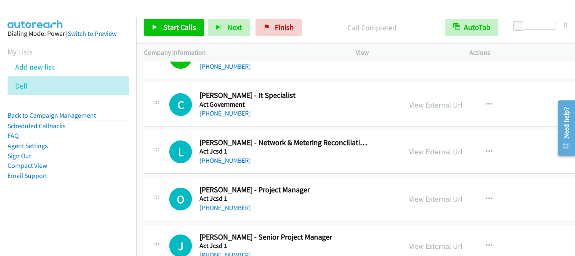
scroll to position [1601, 0]
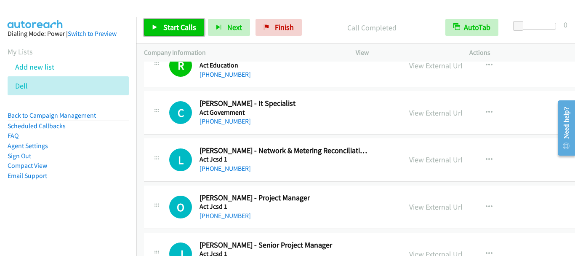
click at [185, 33] on link "Start Calls" at bounding box center [174, 27] width 60 height 17
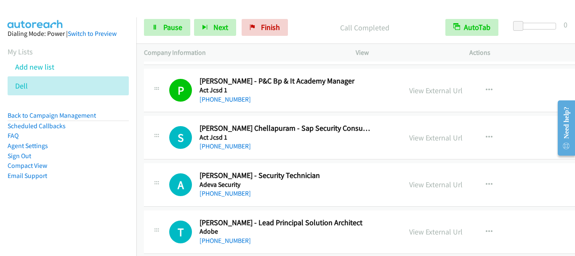
scroll to position [1854, 0]
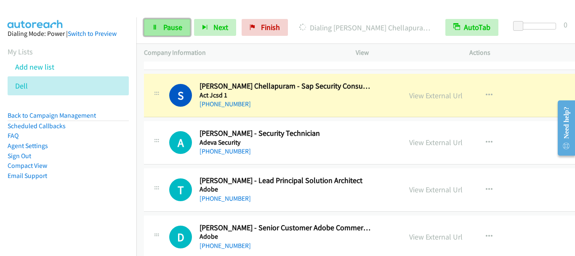
click at [150, 25] on link "Pause" at bounding box center [167, 27] width 46 height 17
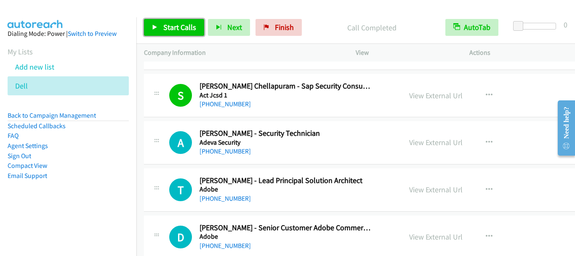
click at [156, 28] on icon at bounding box center [155, 28] width 6 height 6
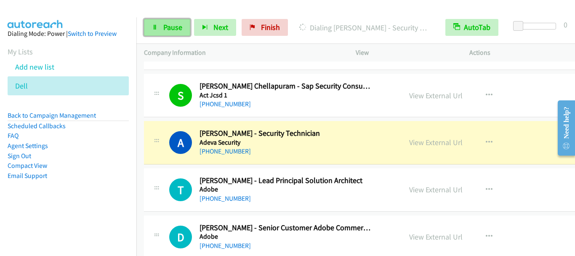
click at [173, 27] on span "Pause" at bounding box center [172, 27] width 19 height 10
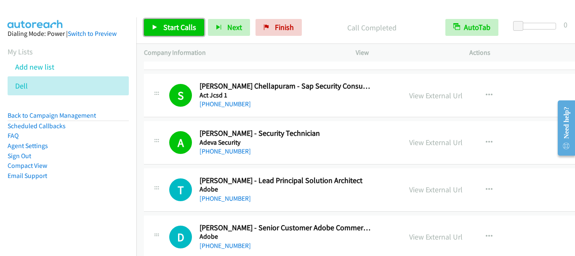
click at [180, 24] on span "Start Calls" at bounding box center [179, 27] width 33 height 10
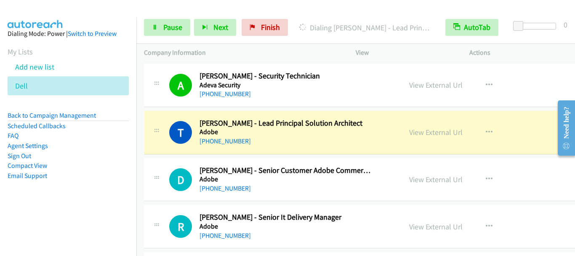
scroll to position [1938, 0]
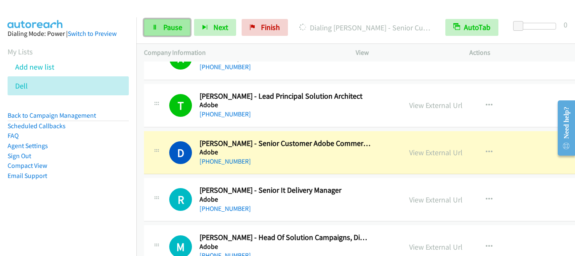
click at [181, 29] on span "Pause" at bounding box center [172, 27] width 19 height 10
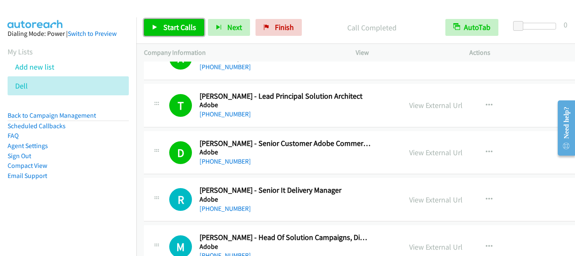
click at [161, 28] on link "Start Calls" at bounding box center [174, 27] width 60 height 17
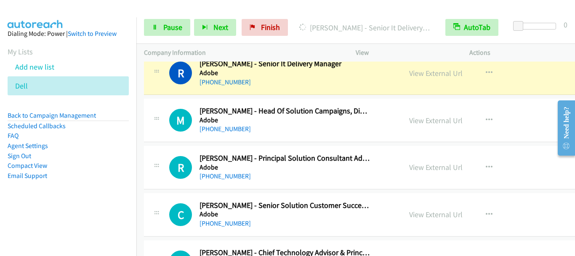
scroll to position [2022, 0]
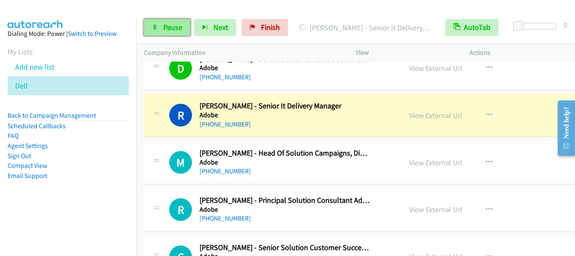
click at [174, 25] on span "Pause" at bounding box center [172, 27] width 19 height 10
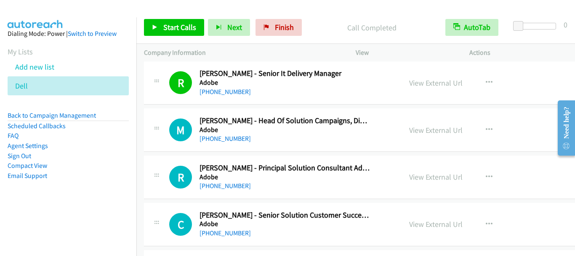
scroll to position [2064, 0]
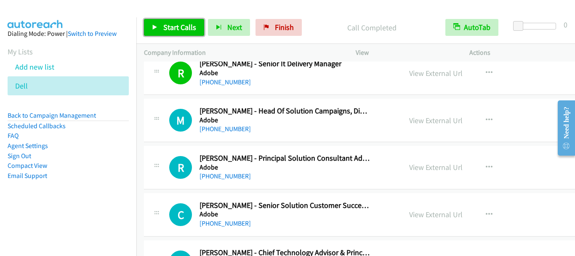
click at [185, 31] on span "Start Calls" at bounding box center [179, 27] width 33 height 10
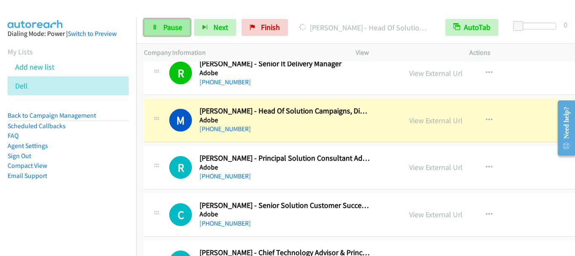
click at [176, 31] on span "Pause" at bounding box center [172, 27] width 19 height 10
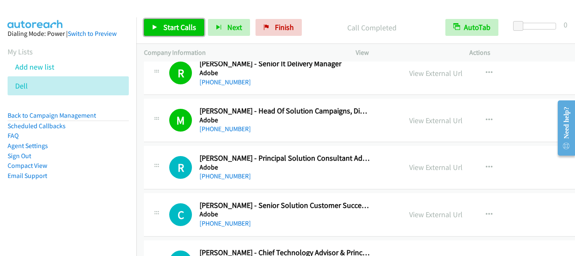
click at [192, 28] on span "Start Calls" at bounding box center [179, 27] width 33 height 10
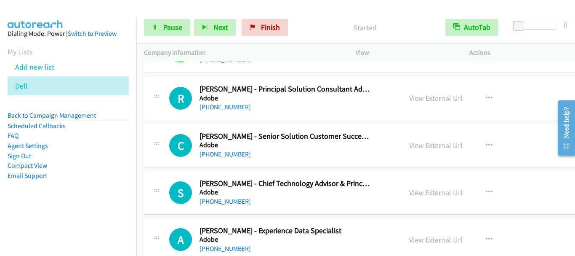
scroll to position [2148, 0]
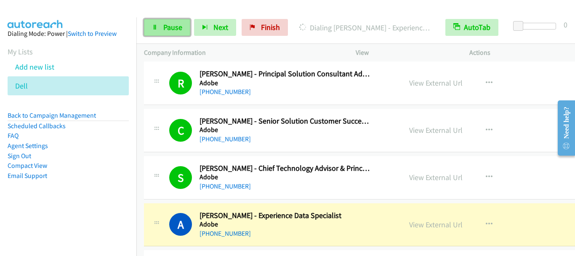
click at [165, 25] on span "Pause" at bounding box center [172, 27] width 19 height 10
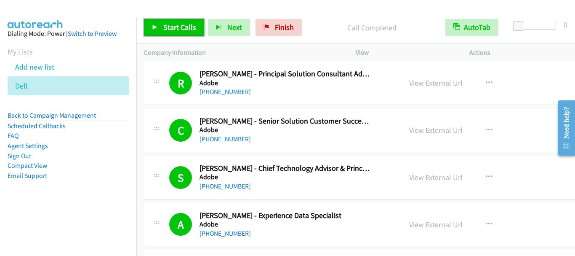
click at [185, 20] on link "Start Calls" at bounding box center [174, 27] width 60 height 17
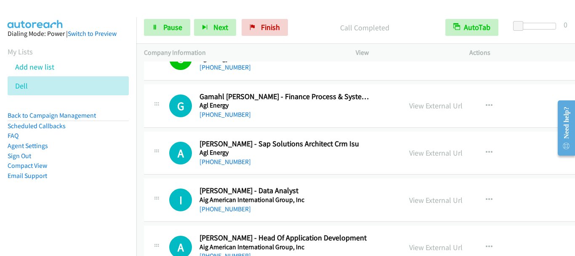
scroll to position [3454, 0]
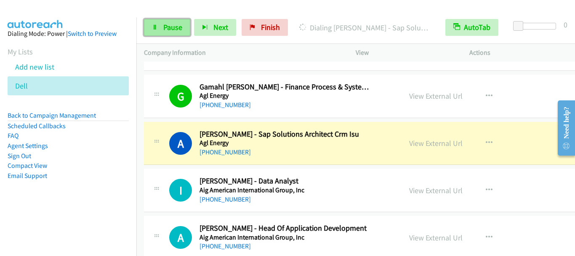
click at [163, 27] on span "Pause" at bounding box center [172, 27] width 19 height 10
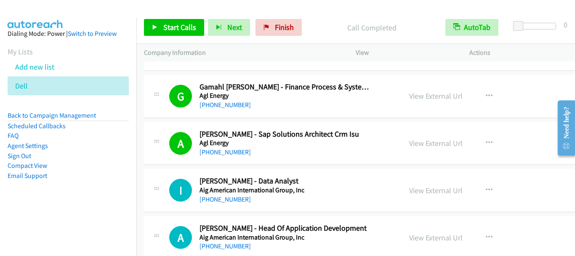
click at [179, 36] on div "Start Calls Pause Next Finish Call Completed AutoTab AutoTab 0" at bounding box center [355, 27] width 439 height 32
click at [181, 32] on link "Start Calls" at bounding box center [174, 27] width 60 height 17
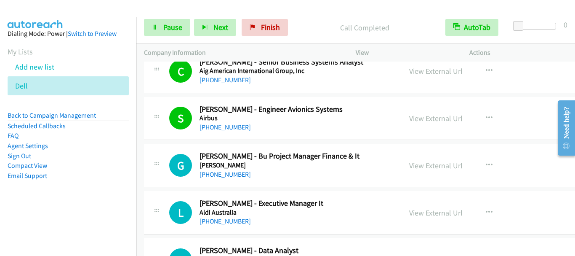
scroll to position [3876, 0]
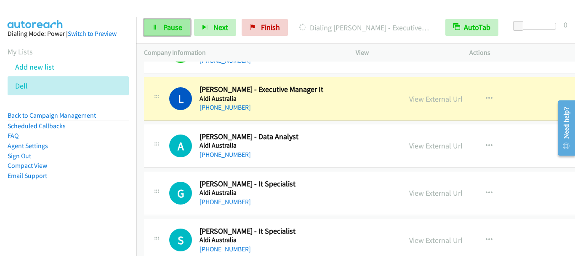
click at [170, 25] on span "Pause" at bounding box center [172, 27] width 19 height 10
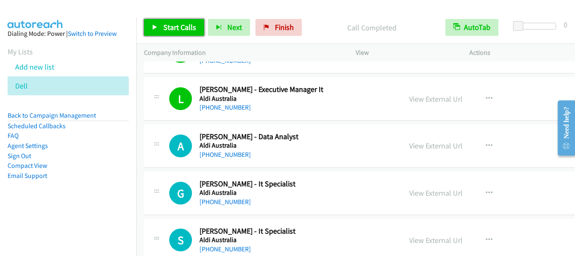
click at [176, 24] on span "Start Calls" at bounding box center [179, 27] width 33 height 10
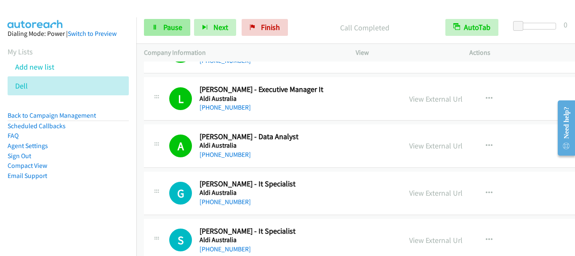
drag, startPoint x: 177, startPoint y: 39, endPoint x: 176, endPoint y: 33, distance: 6.1
click at [176, 33] on div "Start Calls Pause Next Finish Call Completed AutoTab AutoTab 0" at bounding box center [355, 27] width 439 height 32
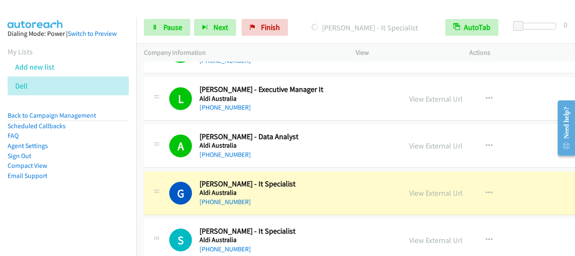
scroll to position [3918, 0]
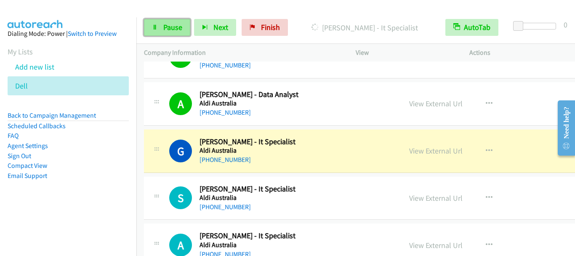
click at [167, 29] on span "Pause" at bounding box center [172, 27] width 19 height 10
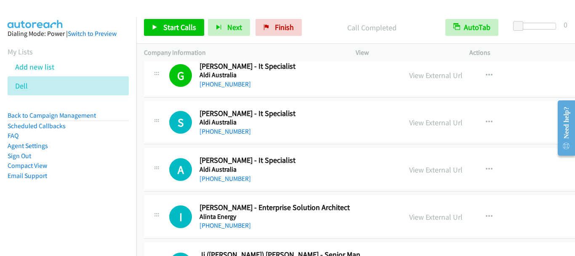
scroll to position [4002, 0]
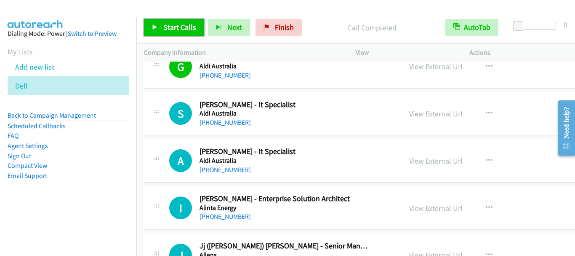
click at [173, 26] on span "Start Calls" at bounding box center [179, 27] width 33 height 10
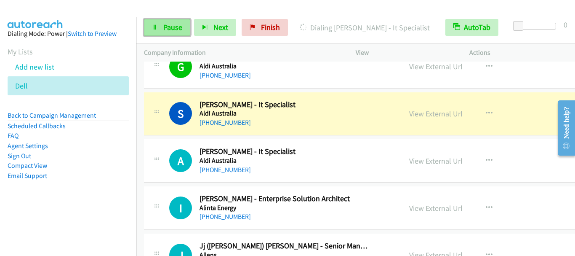
click at [169, 27] on span "Pause" at bounding box center [172, 27] width 19 height 10
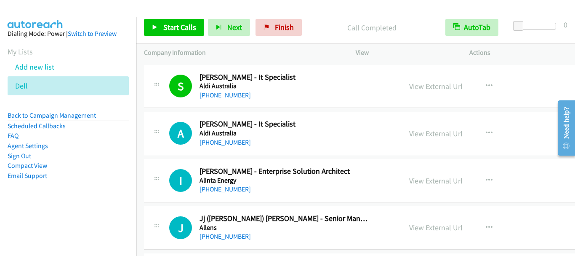
scroll to position [4044, 0]
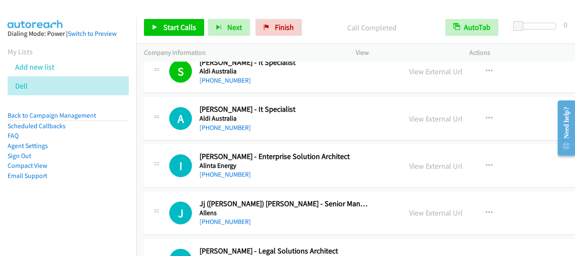
click at [180, 38] on div "Start Calls Pause Next Finish Call Completed AutoTab AutoTab 0" at bounding box center [355, 27] width 439 height 32
click at [170, 28] on span "Start Calls" at bounding box center [179, 27] width 33 height 10
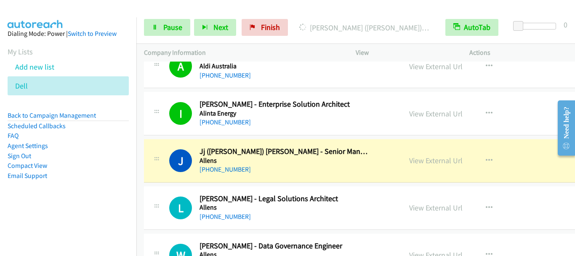
scroll to position [4128, 0]
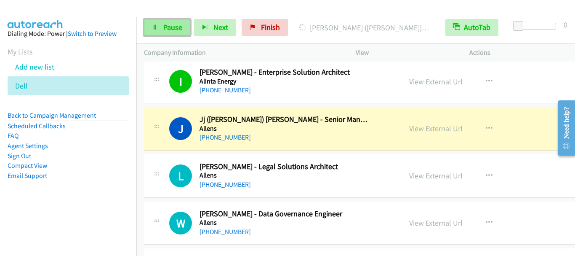
click at [174, 32] on link "Pause" at bounding box center [167, 27] width 46 height 17
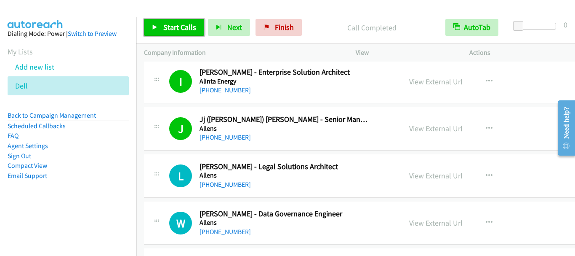
click at [175, 27] on span "Start Calls" at bounding box center [179, 27] width 33 height 10
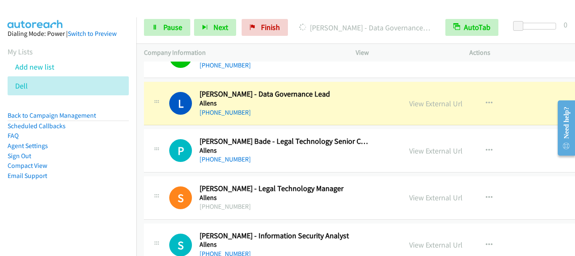
scroll to position [4297, 0]
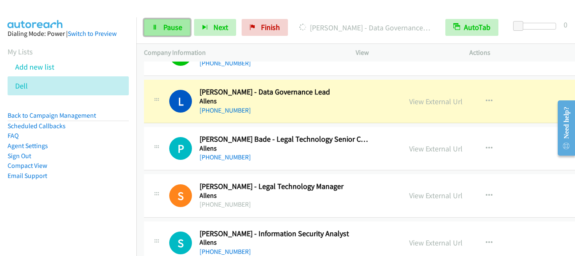
click at [178, 26] on span "Pause" at bounding box center [172, 27] width 19 height 10
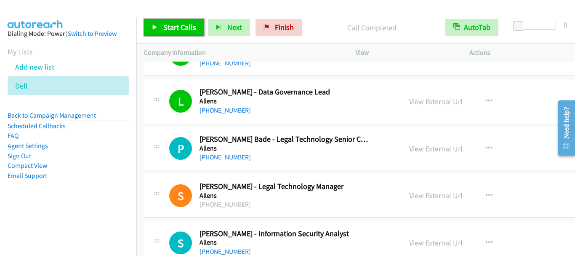
click at [174, 31] on span "Start Calls" at bounding box center [179, 27] width 33 height 10
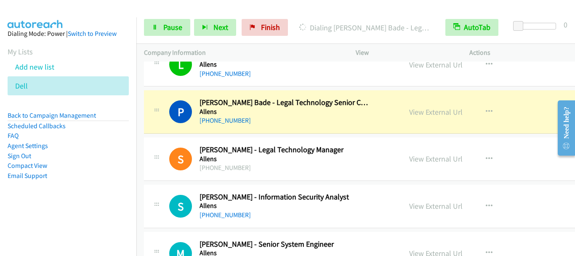
scroll to position [4381, 0]
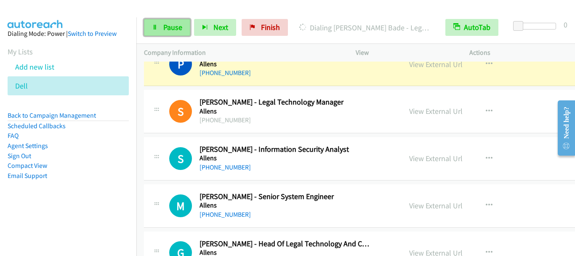
drag, startPoint x: 179, startPoint y: 30, endPoint x: 182, endPoint y: 34, distance: 5.4
click at [179, 31] on span "Pause" at bounding box center [172, 27] width 19 height 10
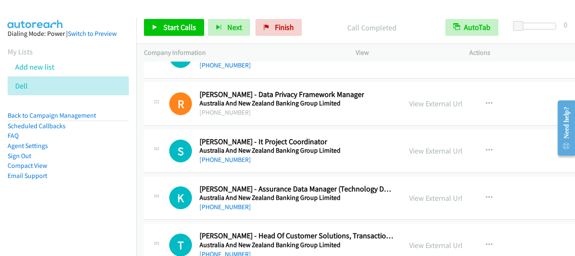
scroll to position [13522, 0]
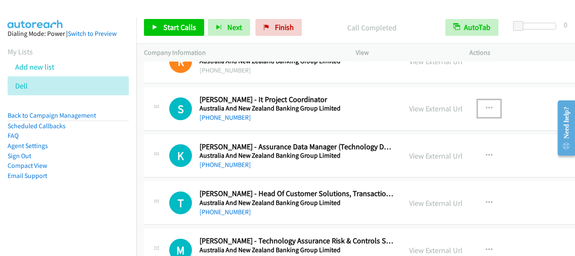
click at [486, 107] on icon "button" at bounding box center [489, 108] width 7 height 7
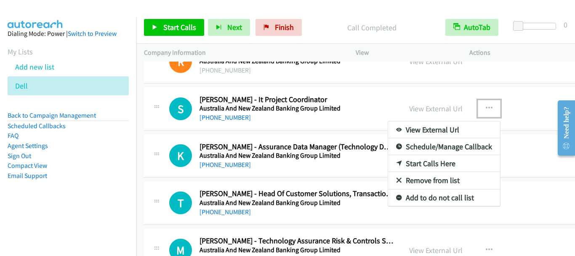
click at [403, 165] on link "Start Calls Here" at bounding box center [444, 163] width 112 height 17
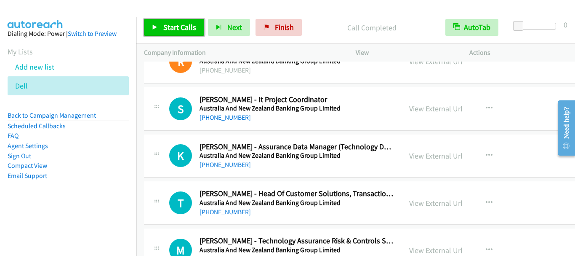
click at [171, 27] on span "Start Calls" at bounding box center [179, 27] width 33 height 10
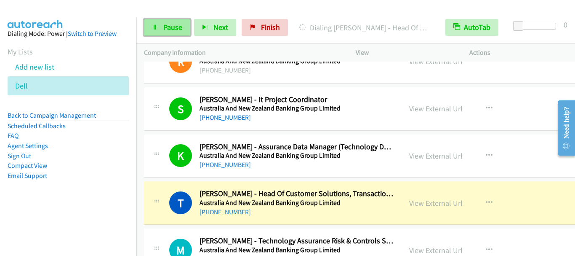
click at [166, 27] on span "Pause" at bounding box center [172, 27] width 19 height 10
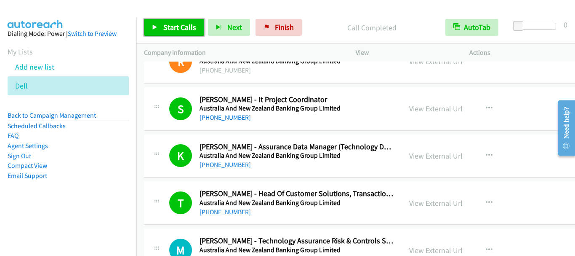
click at [193, 32] on link "Start Calls" at bounding box center [174, 27] width 60 height 17
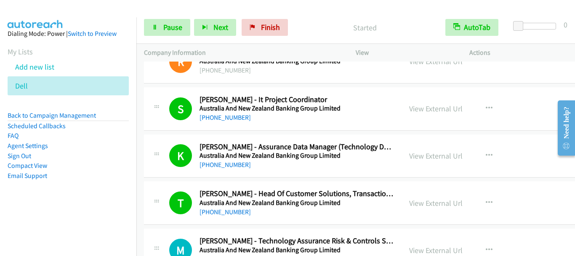
scroll to position [13648, 0]
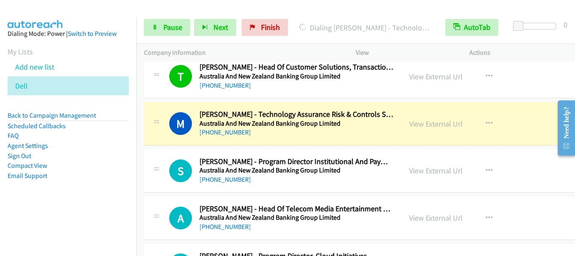
click at [169, 36] on div "Start Calls Pause Next Finish Dialing Melissa Ding - Technology Assurance Risk …" at bounding box center [355, 27] width 439 height 32
click at [172, 31] on span "Pause" at bounding box center [172, 27] width 19 height 10
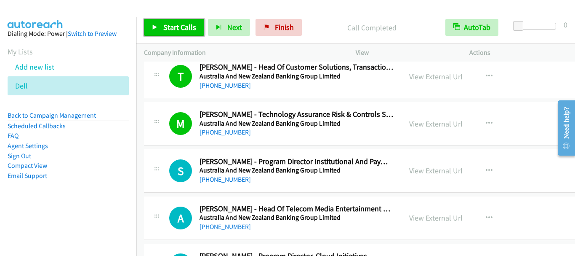
click at [197, 25] on link "Start Calls" at bounding box center [174, 27] width 60 height 17
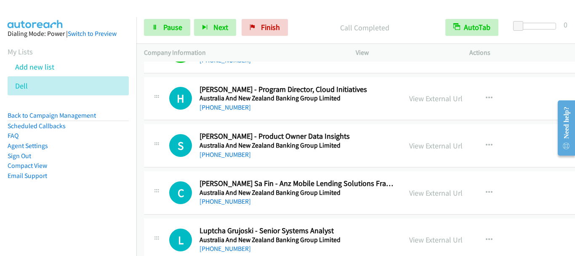
scroll to position [13817, 0]
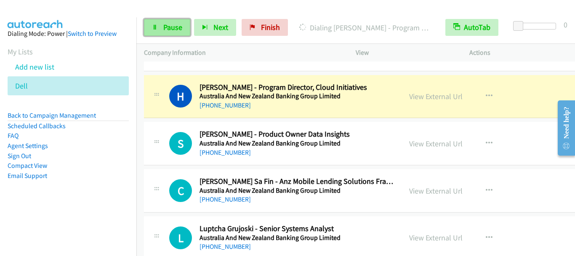
click at [162, 25] on link "Pause" at bounding box center [167, 27] width 46 height 17
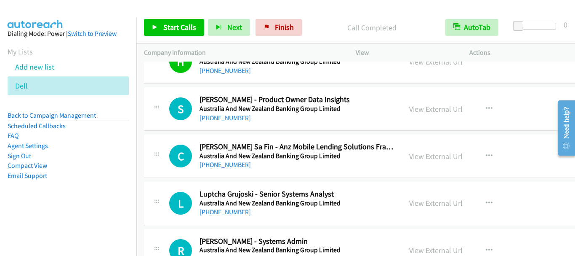
scroll to position [13859, 0]
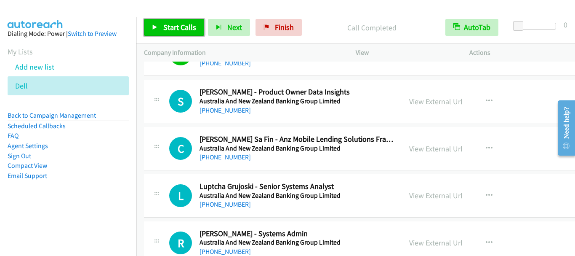
click at [176, 29] on span "Start Calls" at bounding box center [179, 27] width 33 height 10
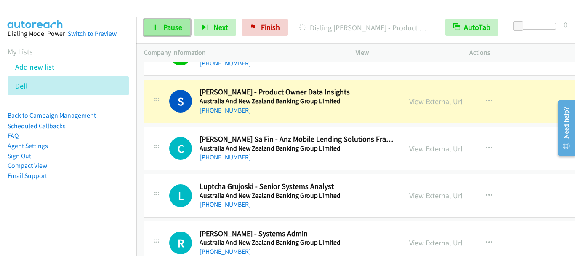
click at [169, 27] on span "Pause" at bounding box center [172, 27] width 19 height 10
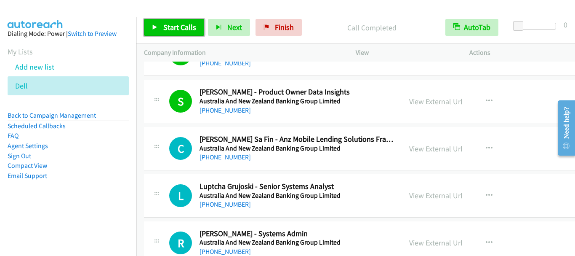
click at [178, 29] on span "Start Calls" at bounding box center [179, 27] width 33 height 10
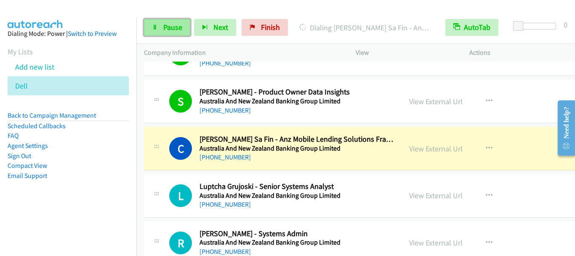
click at [166, 27] on span "Pause" at bounding box center [172, 27] width 19 height 10
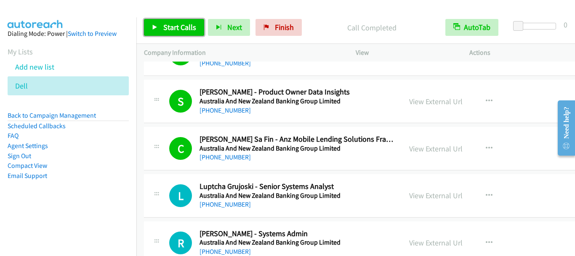
click at [171, 23] on span "Start Calls" at bounding box center [179, 27] width 33 height 10
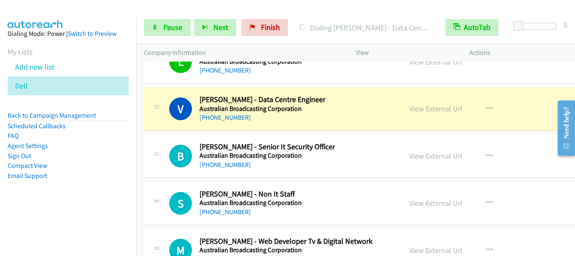
scroll to position [14196, 0]
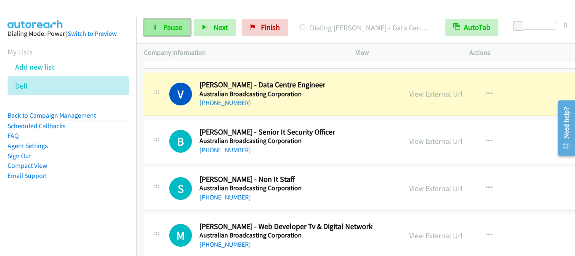
click at [171, 27] on span "Pause" at bounding box center [172, 27] width 19 height 10
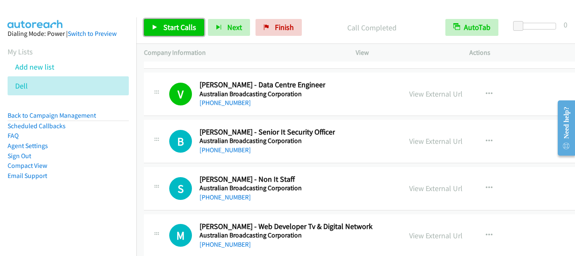
click at [167, 31] on span "Start Calls" at bounding box center [179, 27] width 33 height 10
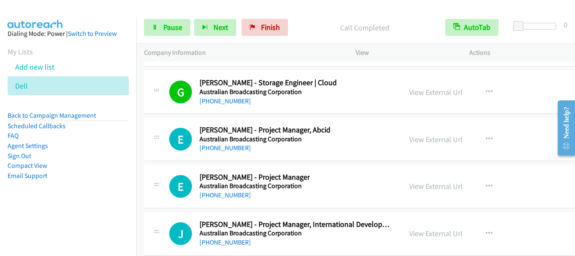
scroll to position [14406, 0]
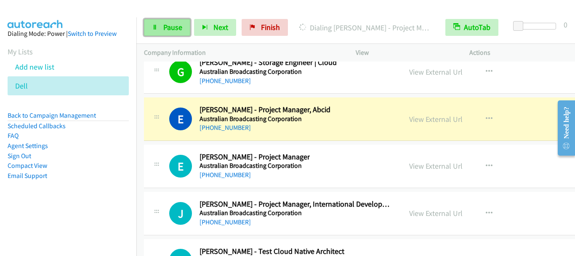
click at [164, 27] on span "Pause" at bounding box center [172, 27] width 19 height 10
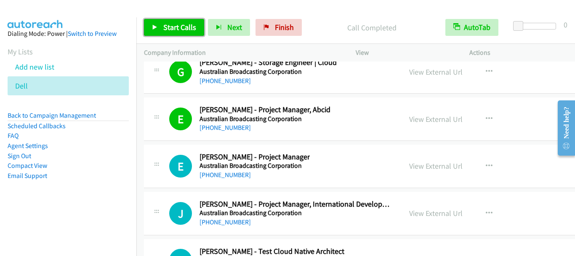
click at [187, 28] on span "Start Calls" at bounding box center [179, 27] width 33 height 10
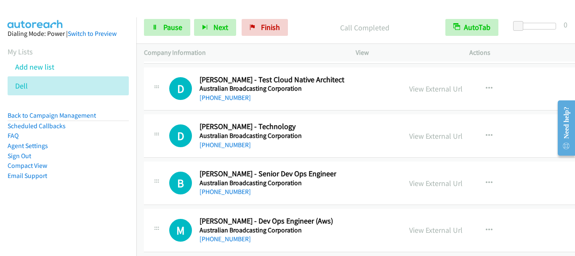
scroll to position [14575, 0]
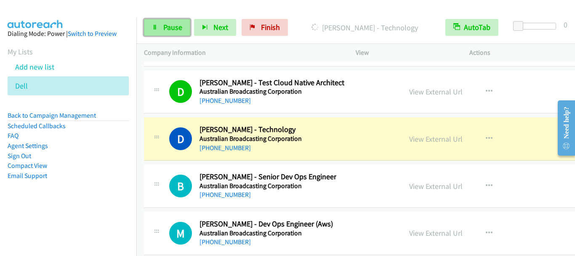
click at [177, 28] on span "Pause" at bounding box center [172, 27] width 19 height 10
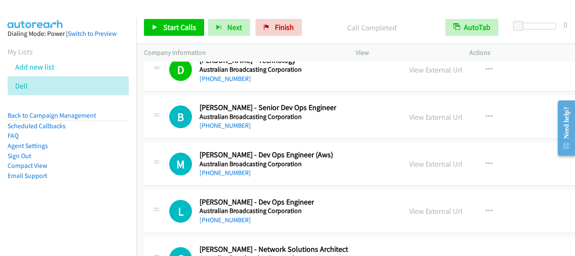
scroll to position [14659, 0]
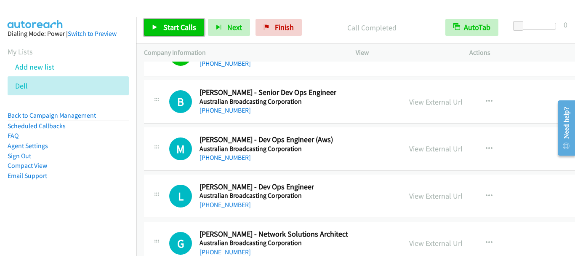
click at [187, 34] on link "Start Calls" at bounding box center [174, 27] width 60 height 17
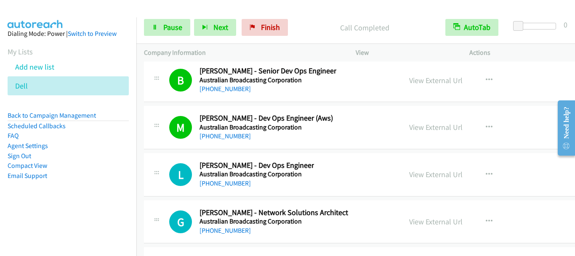
scroll to position [14743, 0]
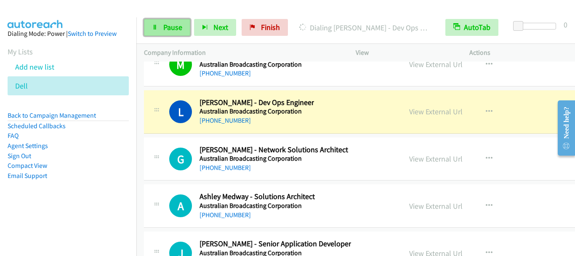
click at [166, 25] on span "Pause" at bounding box center [172, 27] width 19 height 10
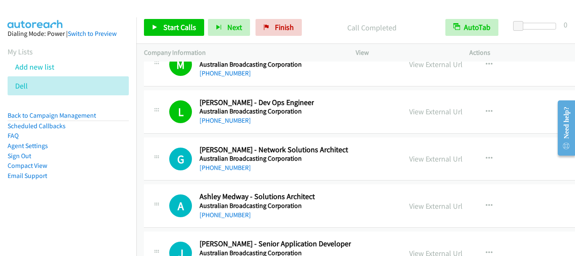
scroll to position [14785, 0]
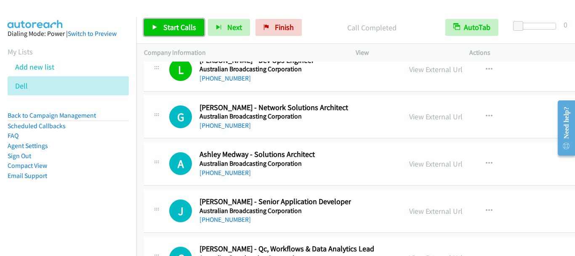
click at [179, 29] on span "Start Calls" at bounding box center [179, 27] width 33 height 10
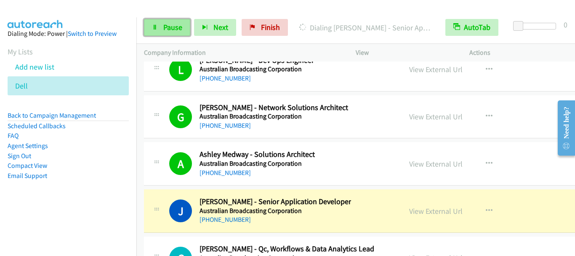
click at [173, 24] on span "Pause" at bounding box center [172, 27] width 19 height 10
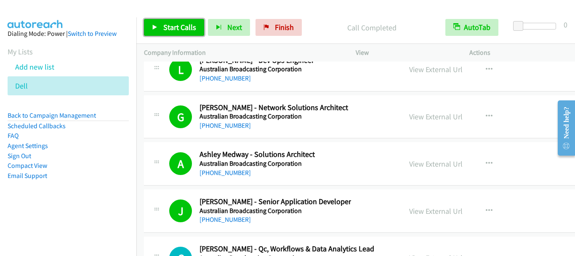
click at [171, 27] on span "Start Calls" at bounding box center [179, 27] width 33 height 10
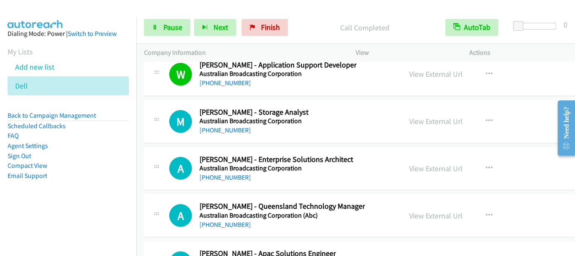
scroll to position [15038, 0]
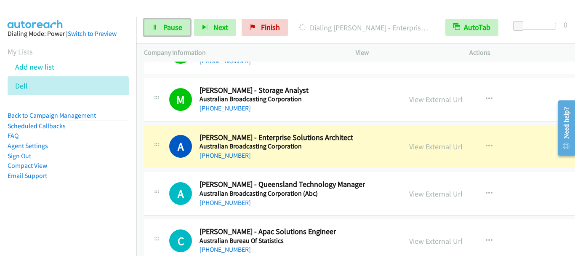
drag, startPoint x: 175, startPoint y: 29, endPoint x: 174, endPoint y: 37, distance: 7.6
click at [175, 30] on span "Pause" at bounding box center [172, 27] width 19 height 10
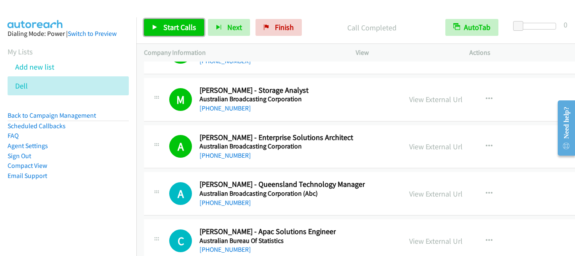
click at [185, 29] on span "Start Calls" at bounding box center [179, 27] width 33 height 10
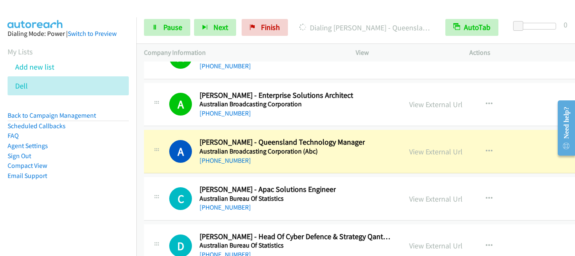
scroll to position [15122, 0]
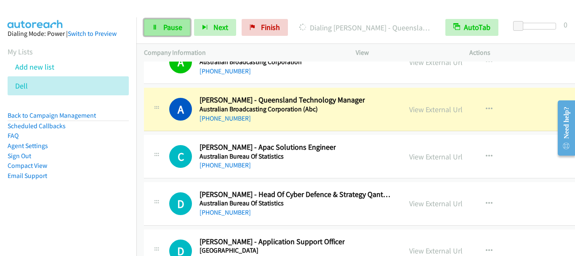
click at [163, 26] on link "Pause" at bounding box center [167, 27] width 46 height 17
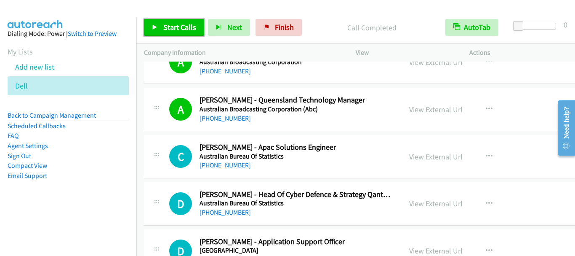
click at [175, 26] on span "Start Calls" at bounding box center [179, 27] width 33 height 10
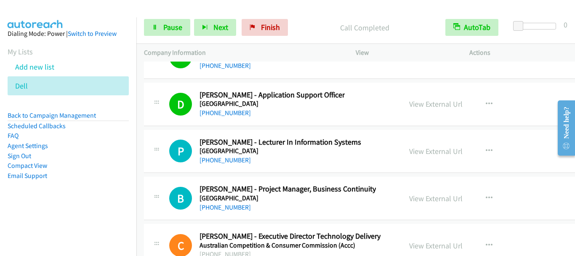
scroll to position [15291, 0]
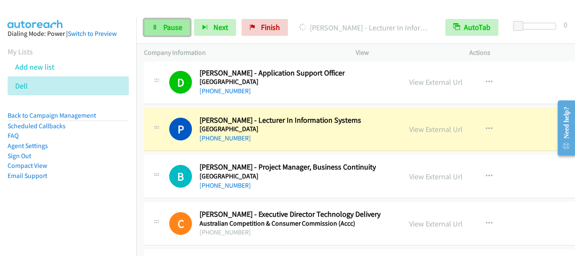
click at [184, 35] on link "Pause" at bounding box center [167, 27] width 46 height 17
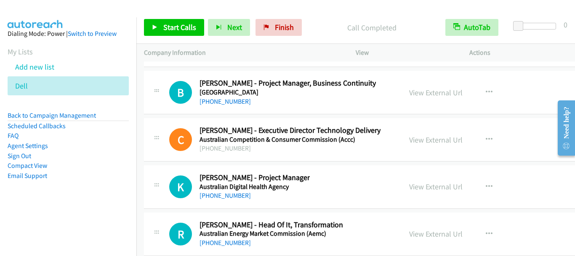
scroll to position [15375, 0]
click at [171, 28] on span "Start Calls" at bounding box center [179, 27] width 33 height 10
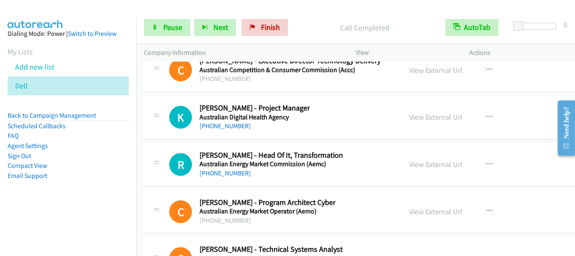
scroll to position [15459, 0]
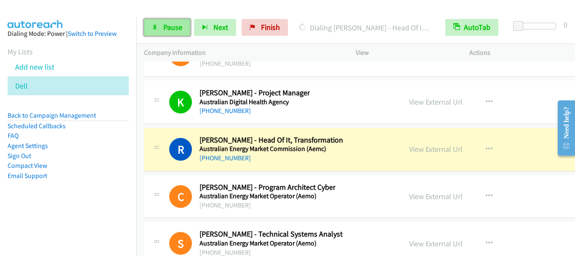
click at [158, 28] on link "Pause" at bounding box center [167, 27] width 46 height 17
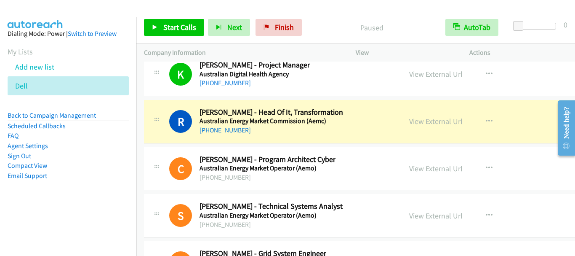
scroll to position [15502, 0]
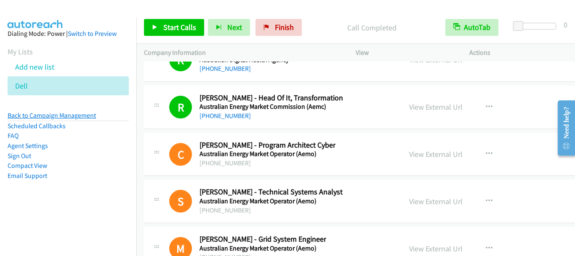
click at [47, 116] on link "Back to Campaign Management" at bounding box center [52, 115] width 88 height 8
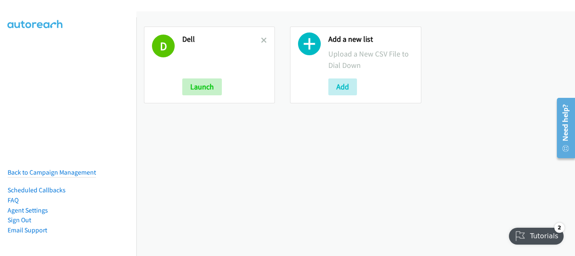
drag, startPoint x: 261, startPoint y: 37, endPoint x: 276, endPoint y: 59, distance: 27.1
click at [261, 37] on link at bounding box center [264, 40] width 6 height 10
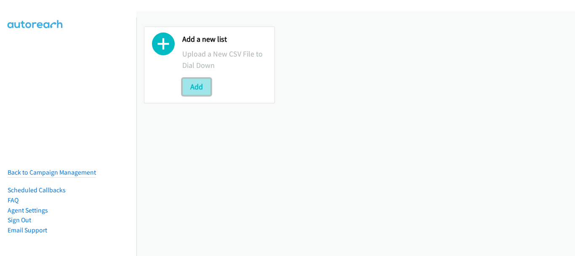
click at [194, 88] on button "Add" at bounding box center [196, 86] width 29 height 17
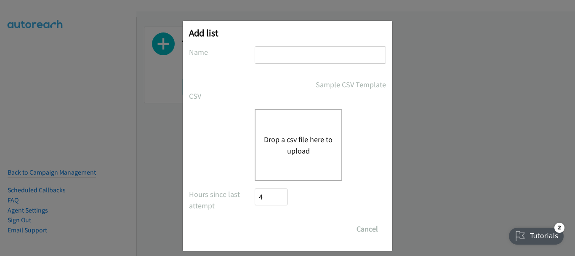
click at [305, 56] on input "text" at bounding box center [320, 54] width 131 height 17
type input "Dell"
click at [289, 155] on button "Drop a csv file here to upload" at bounding box center [298, 145] width 69 height 23
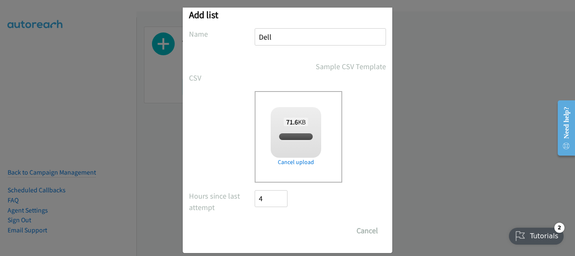
checkbox input "true"
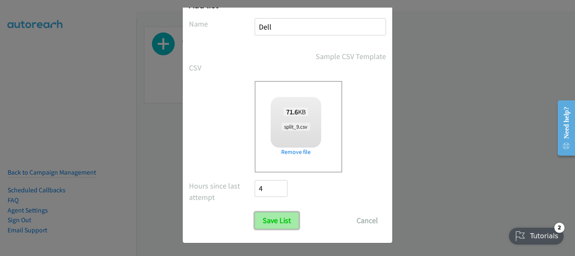
click at [270, 225] on input "Save List" at bounding box center [277, 220] width 44 height 17
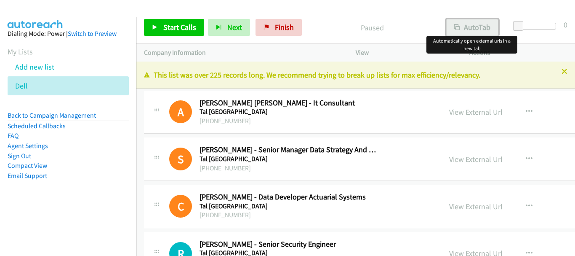
drag, startPoint x: 0, startPoint y: 0, endPoint x: 471, endPoint y: 29, distance: 471.9
click at [471, 29] on button "AutoTab" at bounding box center [473, 27] width 52 height 17
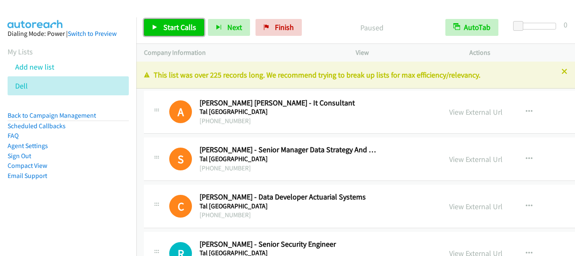
click at [190, 28] on span "Start Calls" at bounding box center [179, 27] width 33 height 10
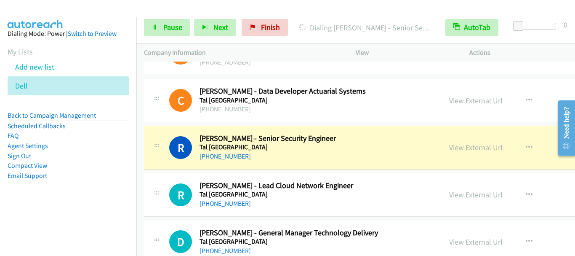
scroll to position [126, 0]
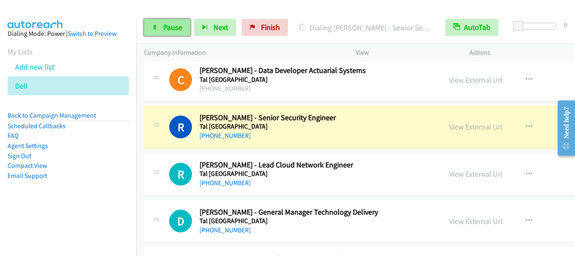
click at [166, 26] on span "Pause" at bounding box center [172, 27] width 19 height 10
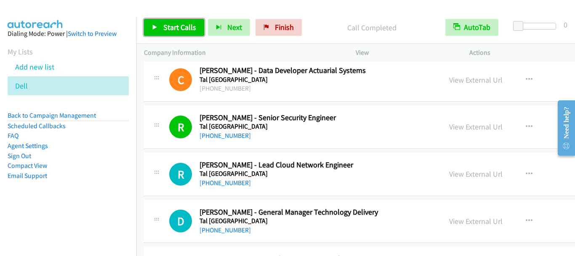
click at [179, 29] on span "Start Calls" at bounding box center [179, 27] width 33 height 10
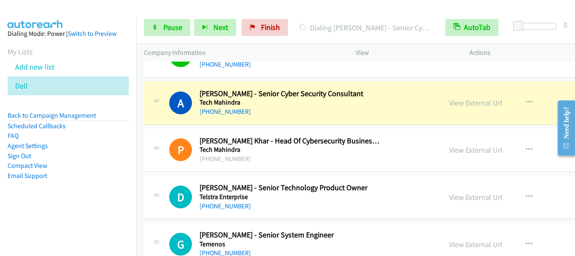
scroll to position [716, 0]
click at [163, 25] on span "Pause" at bounding box center [172, 27] width 19 height 10
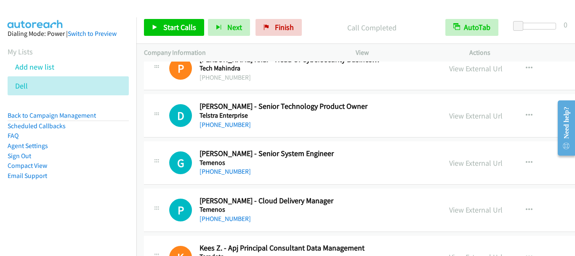
scroll to position [800, 0]
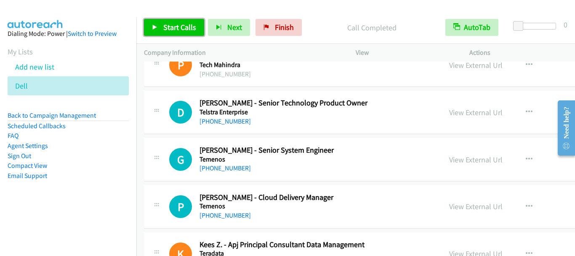
click at [182, 26] on span "Start Calls" at bounding box center [179, 27] width 33 height 10
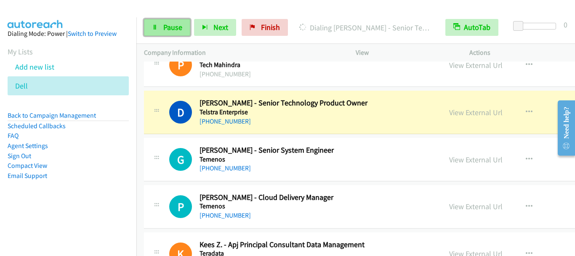
click at [168, 31] on span "Pause" at bounding box center [172, 27] width 19 height 10
